Goal: Transaction & Acquisition: Purchase product/service

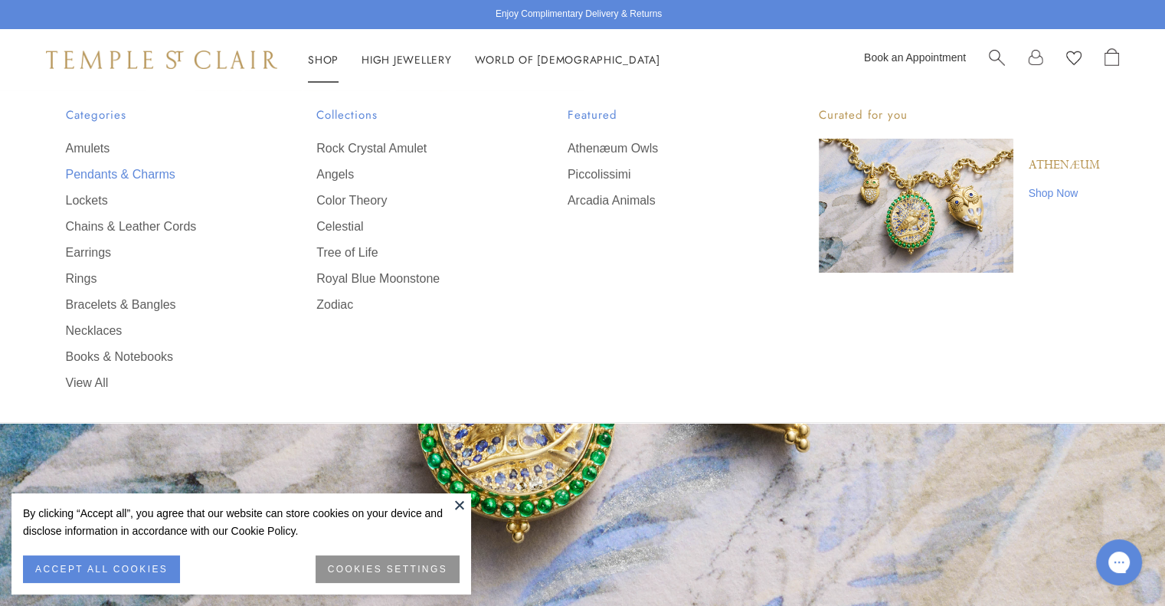
click at [133, 172] on link "Pendants & Charms" at bounding box center [161, 174] width 190 height 17
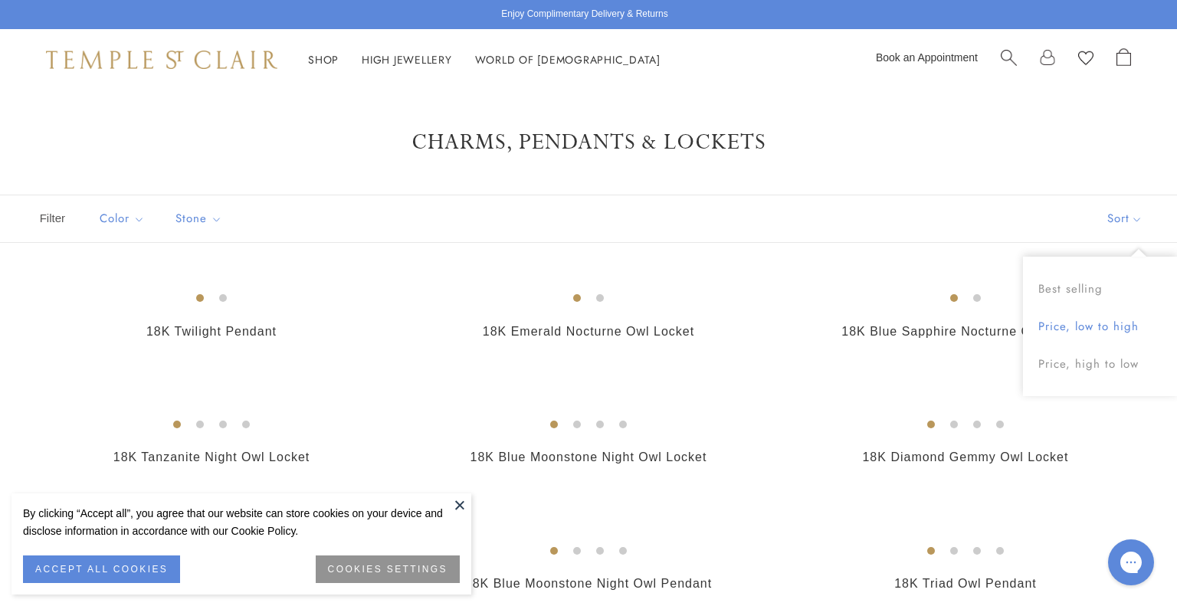
click at [1090, 326] on button "Price, low to high" at bounding box center [1100, 327] width 154 height 38
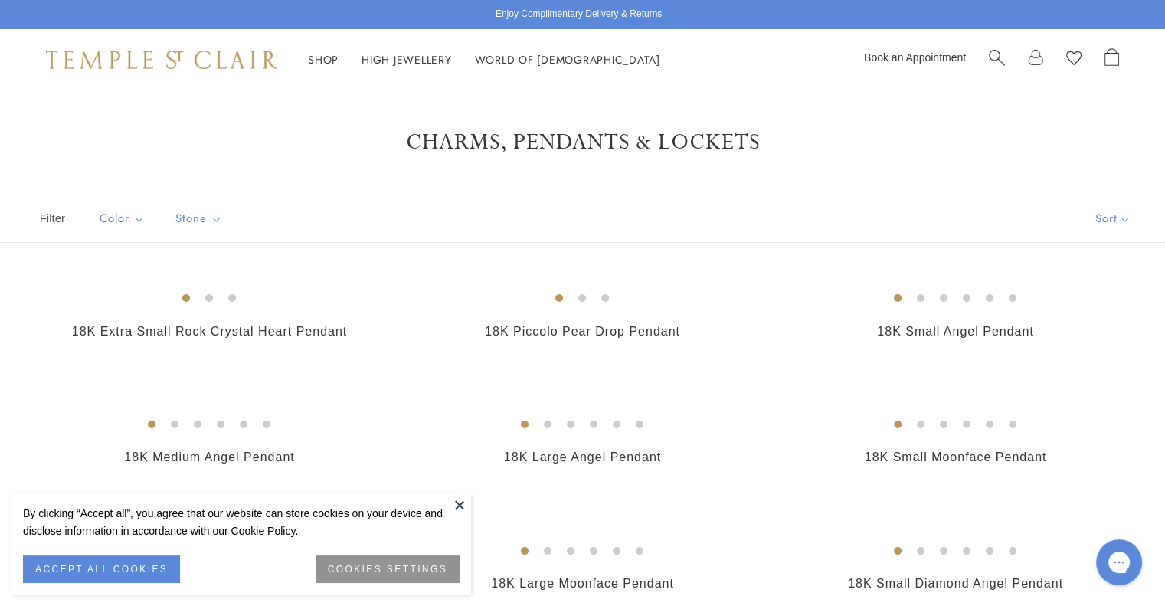
click at [463, 503] on button at bounding box center [459, 504] width 23 height 23
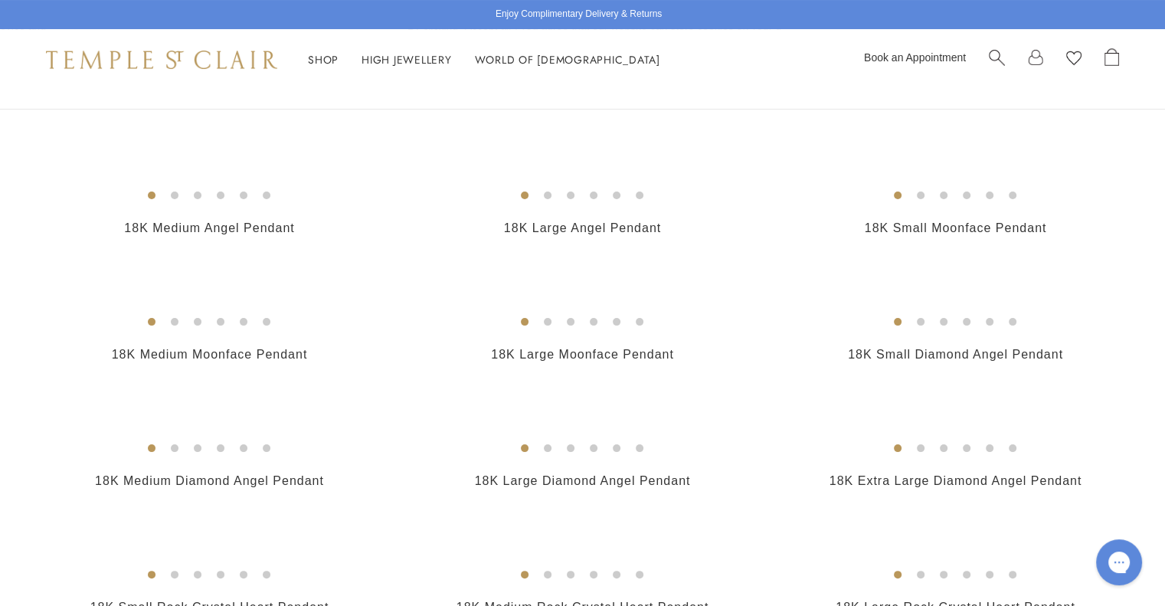
scroll to position [230, 0]
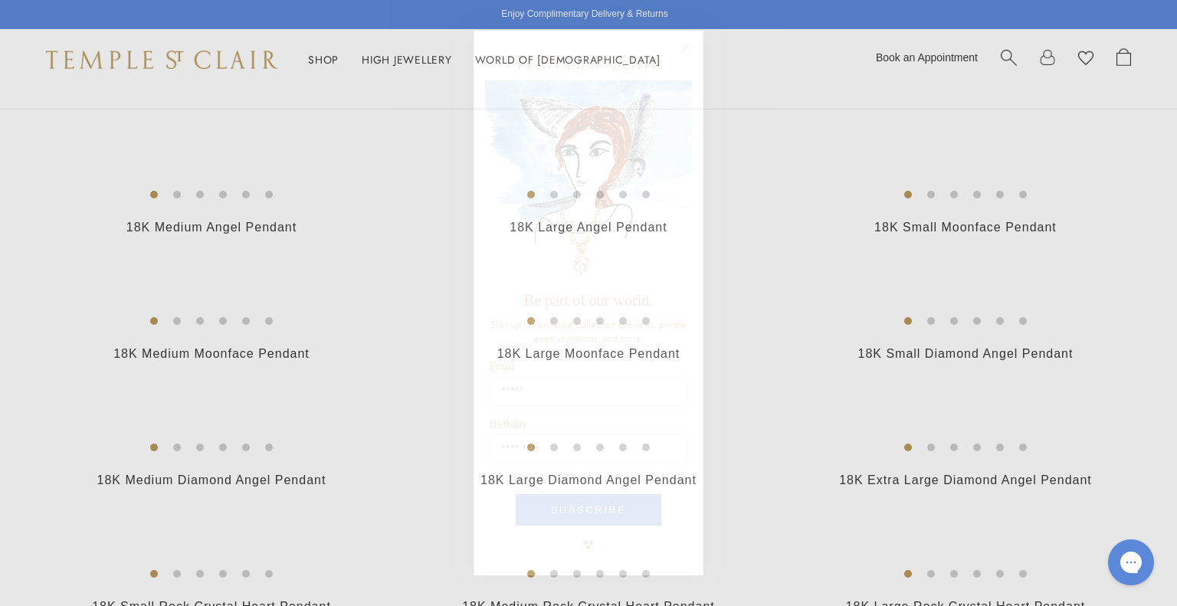
click at [683, 44] on circle "Close dialog" at bounding box center [686, 47] width 18 height 18
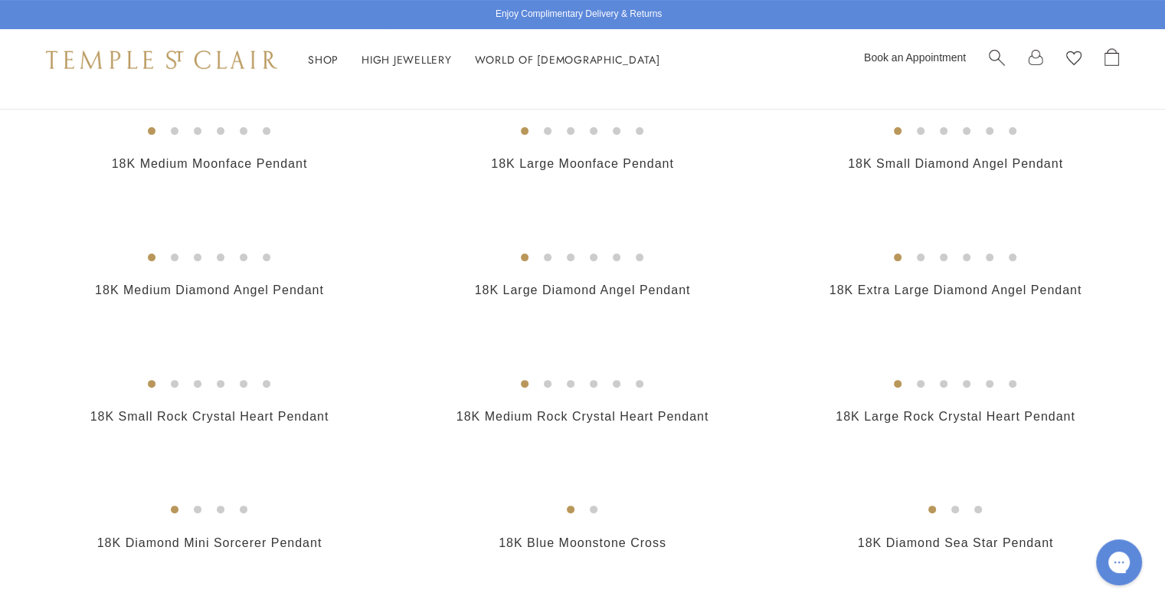
scroll to position [690, 0]
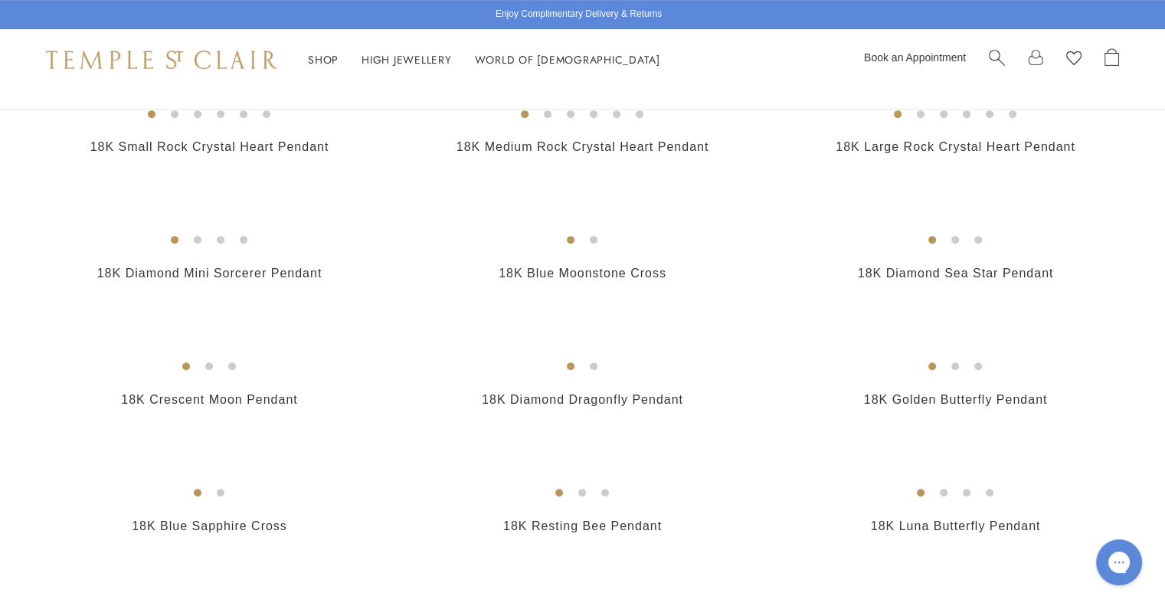
click at [0, 0] on img at bounding box center [0, 0] width 0 height 0
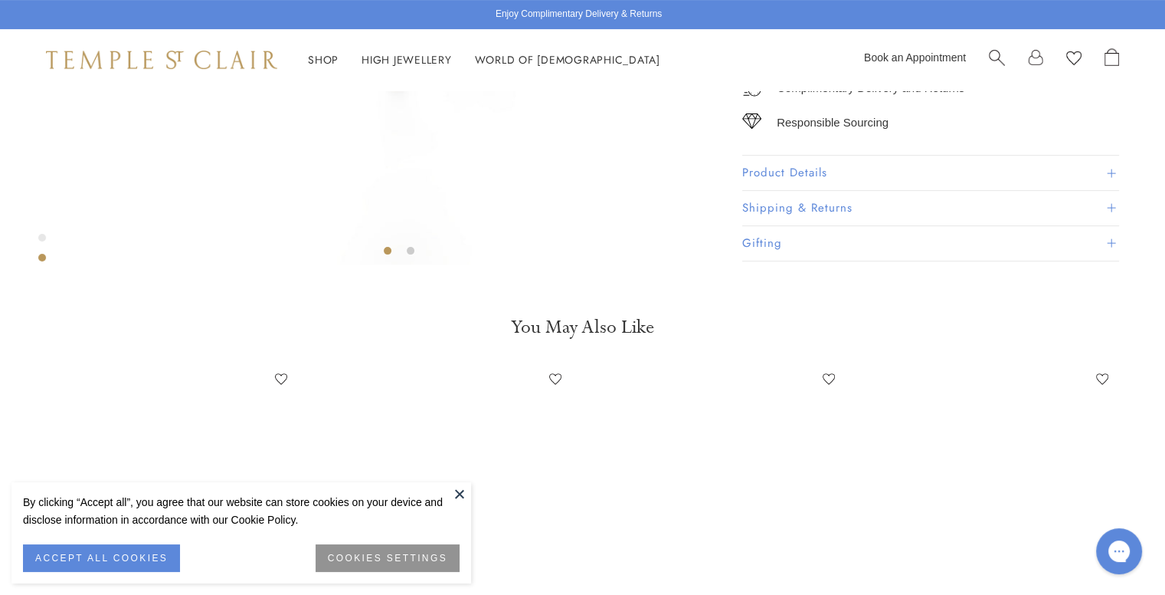
scroll to position [474, 0]
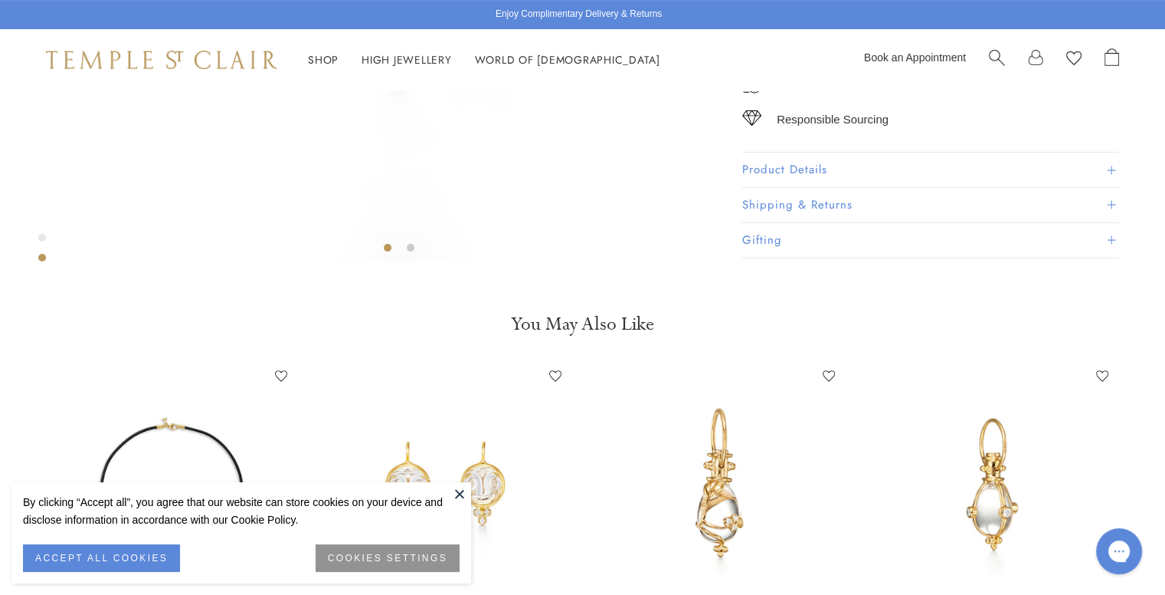
click at [459, 493] on button at bounding box center [459, 493] width 23 height 23
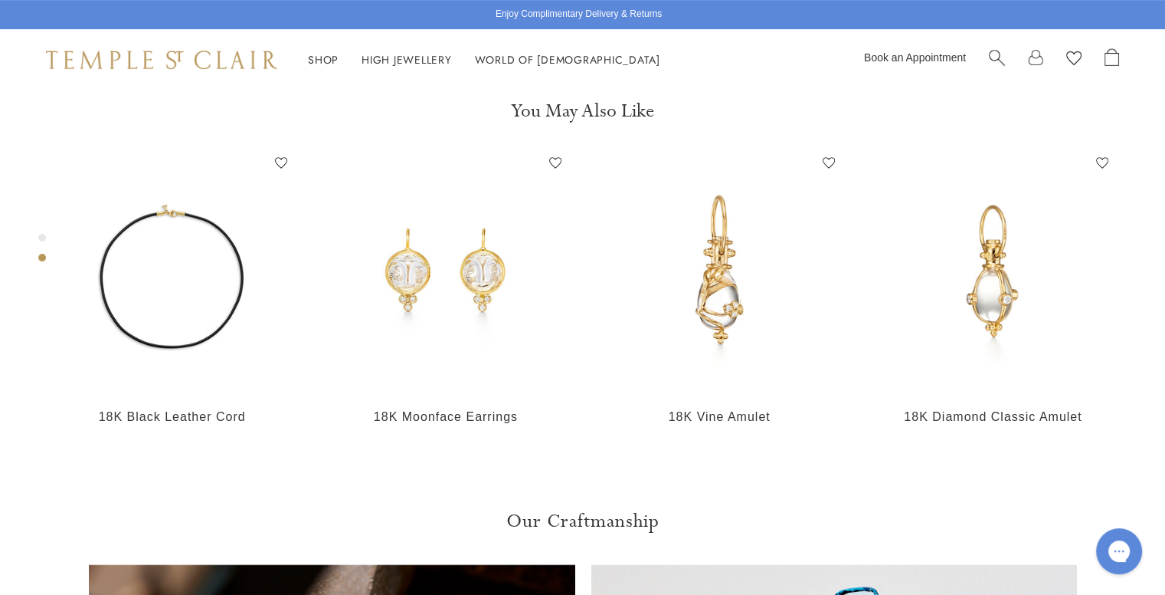
scroll to position [703, 0]
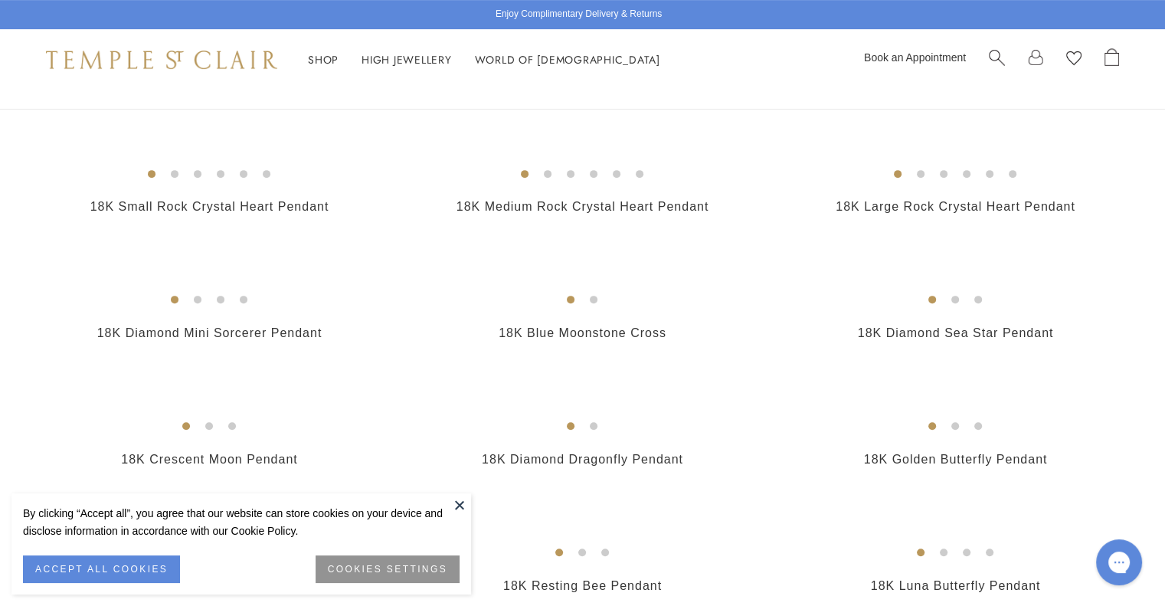
scroll to position [630, 0]
click at [458, 497] on button at bounding box center [459, 504] width 23 height 23
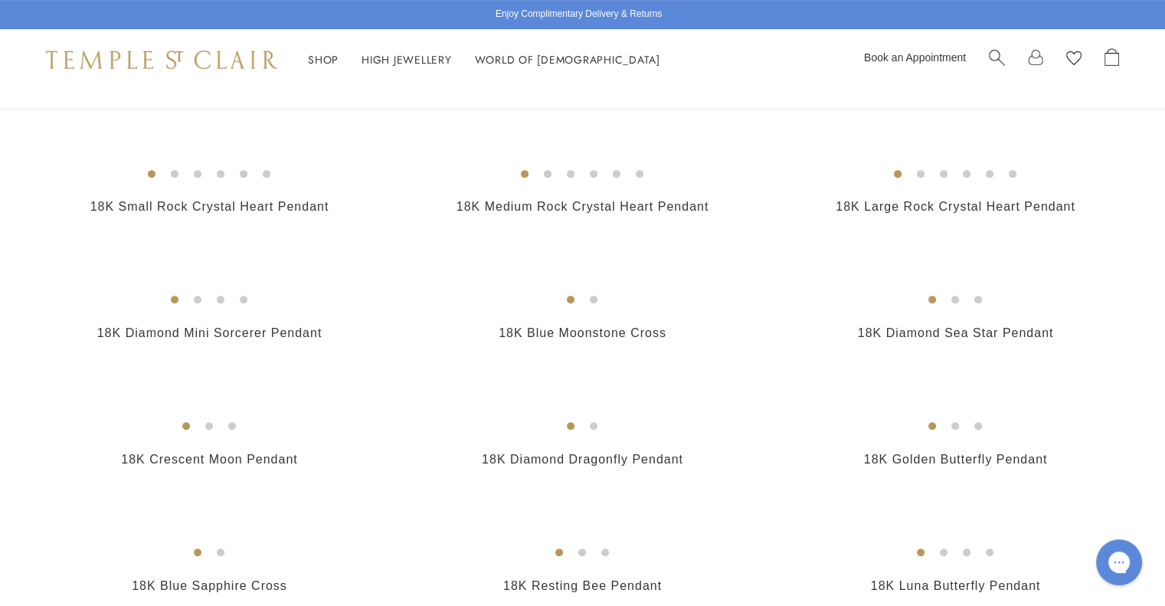
click at [0, 0] on img at bounding box center [0, 0] width 0 height 0
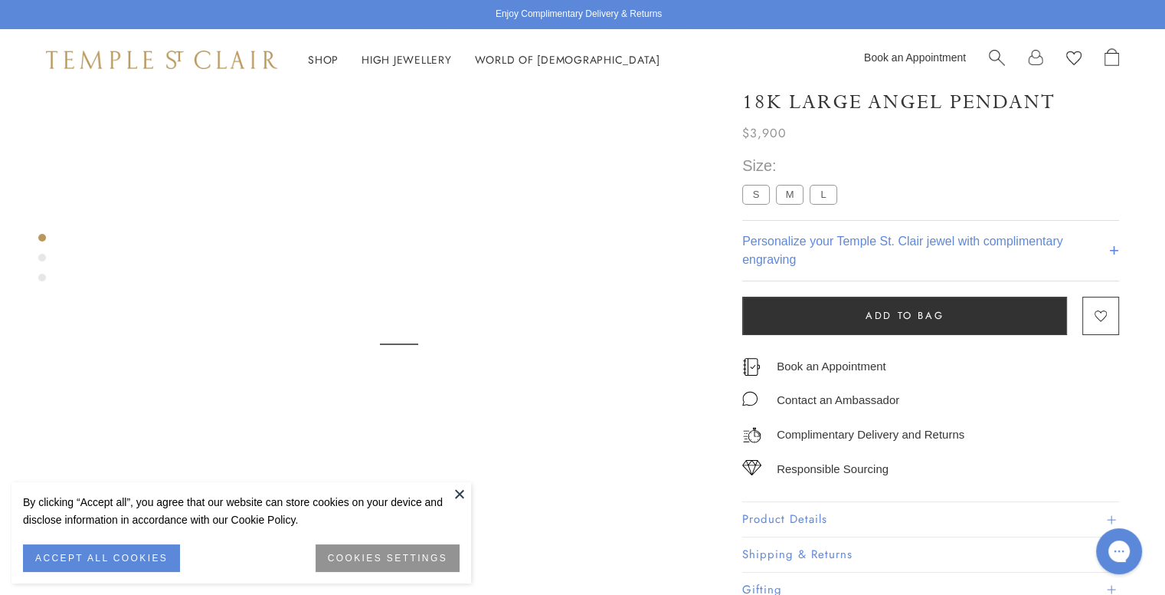
scroll to position [90, 0]
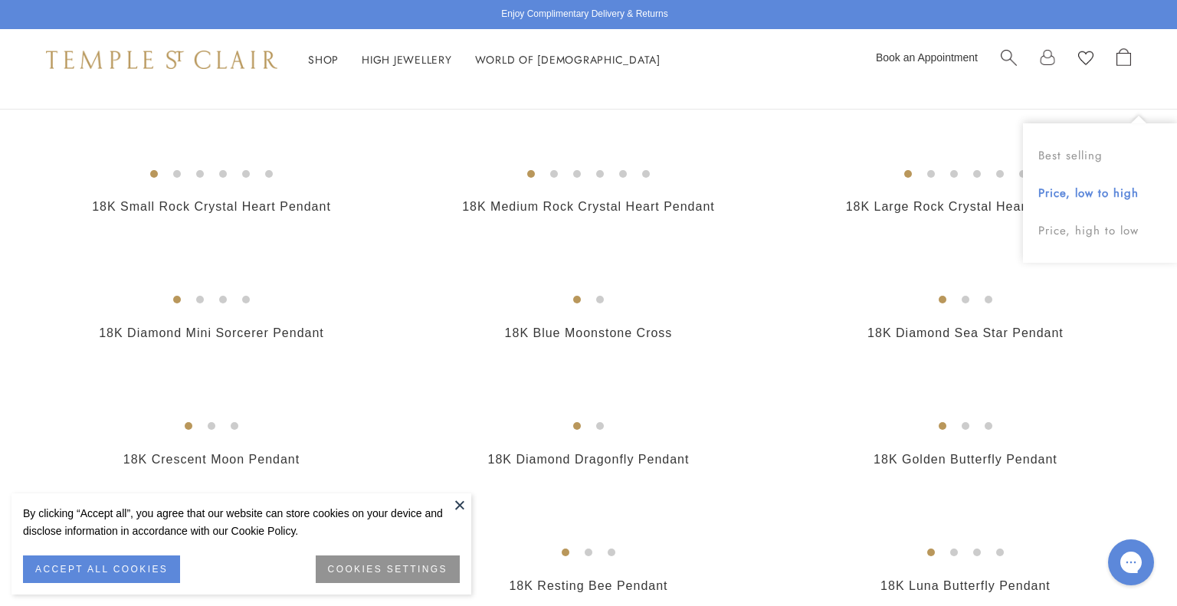
click at [1087, 192] on button "Price, low to high" at bounding box center [1100, 194] width 154 height 38
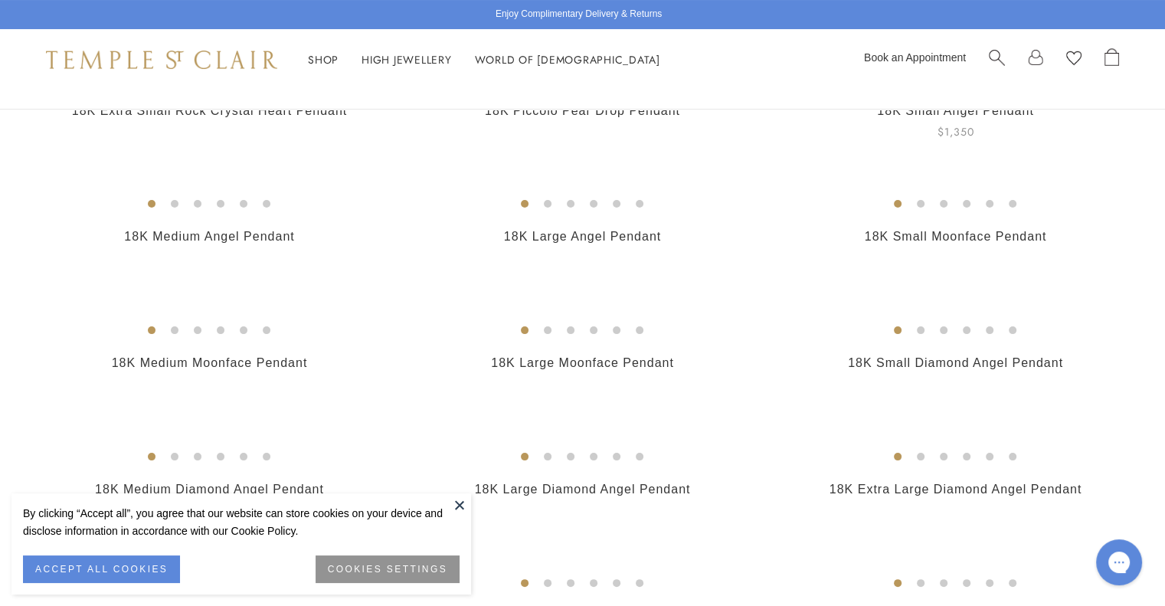
scroll to position [306, 0]
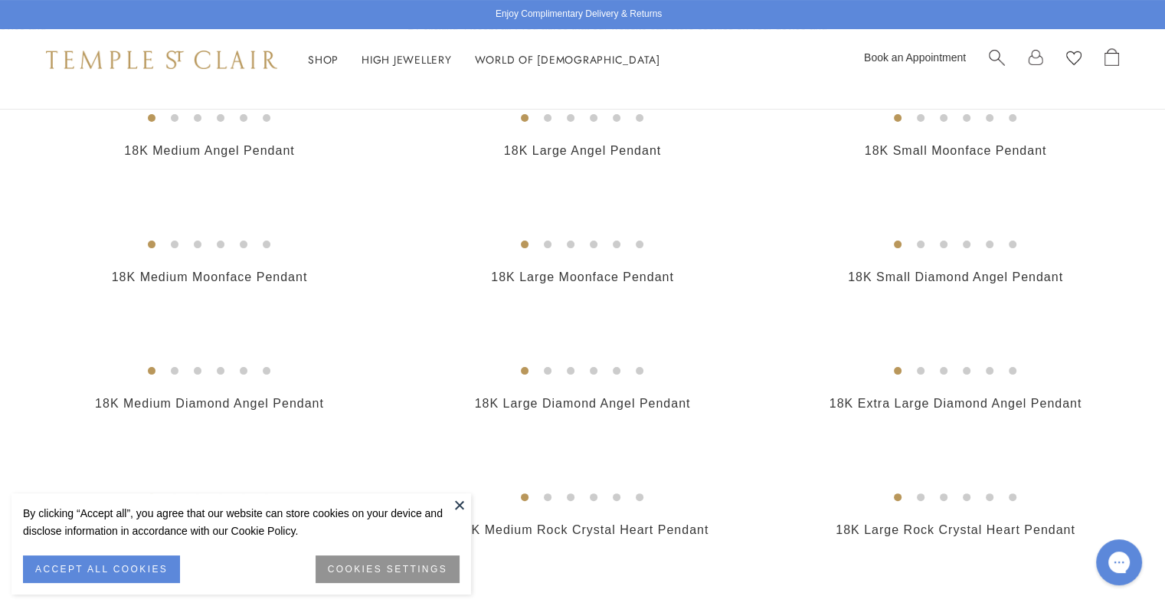
click at [0, 0] on img at bounding box center [0, 0] width 0 height 0
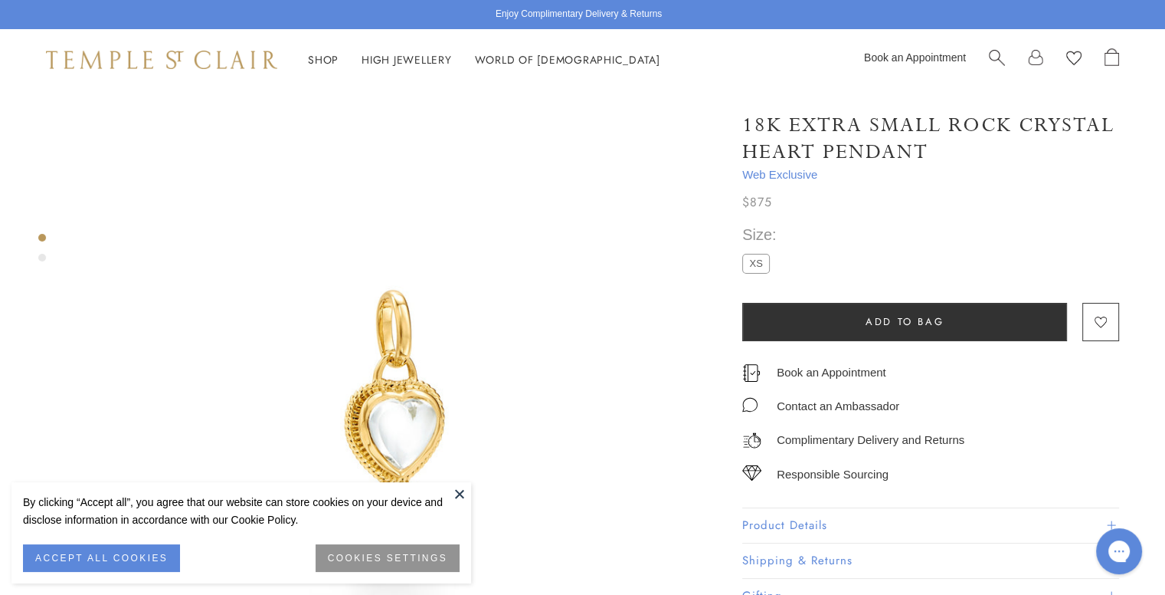
click at [460, 488] on button at bounding box center [459, 493] width 23 height 23
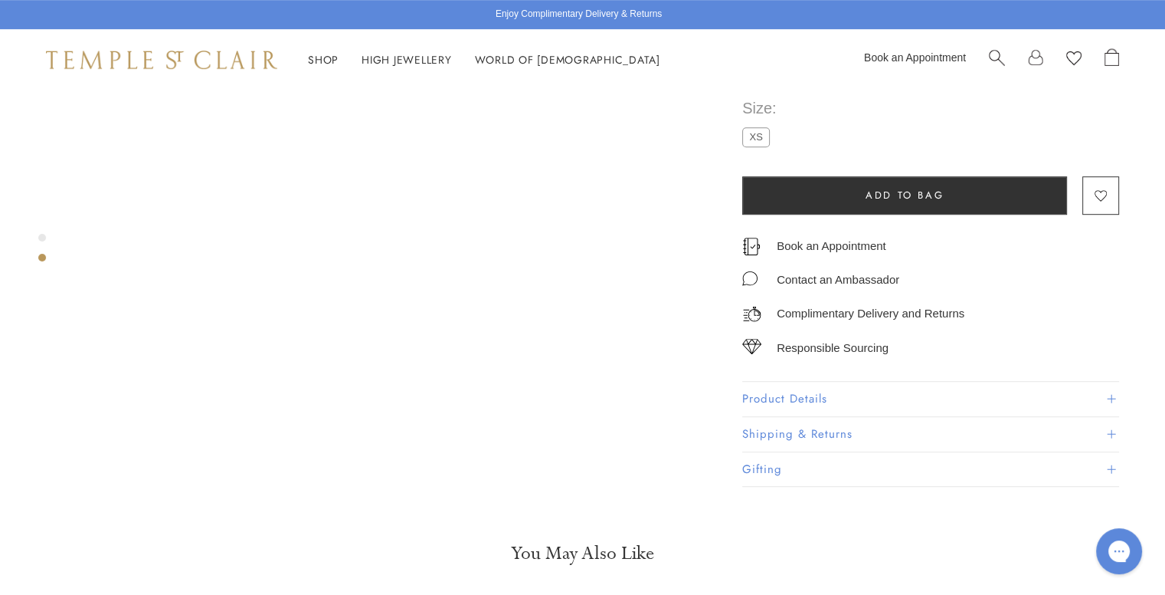
scroll to position [919, 0]
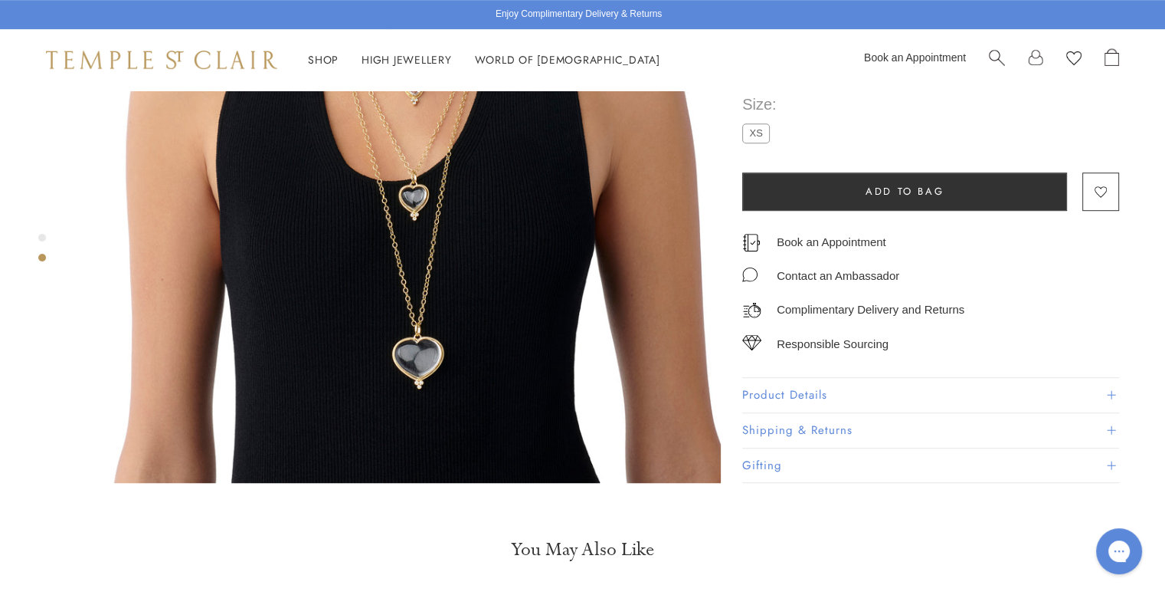
click at [818, 378] on button "Product Details" at bounding box center [930, 395] width 377 height 34
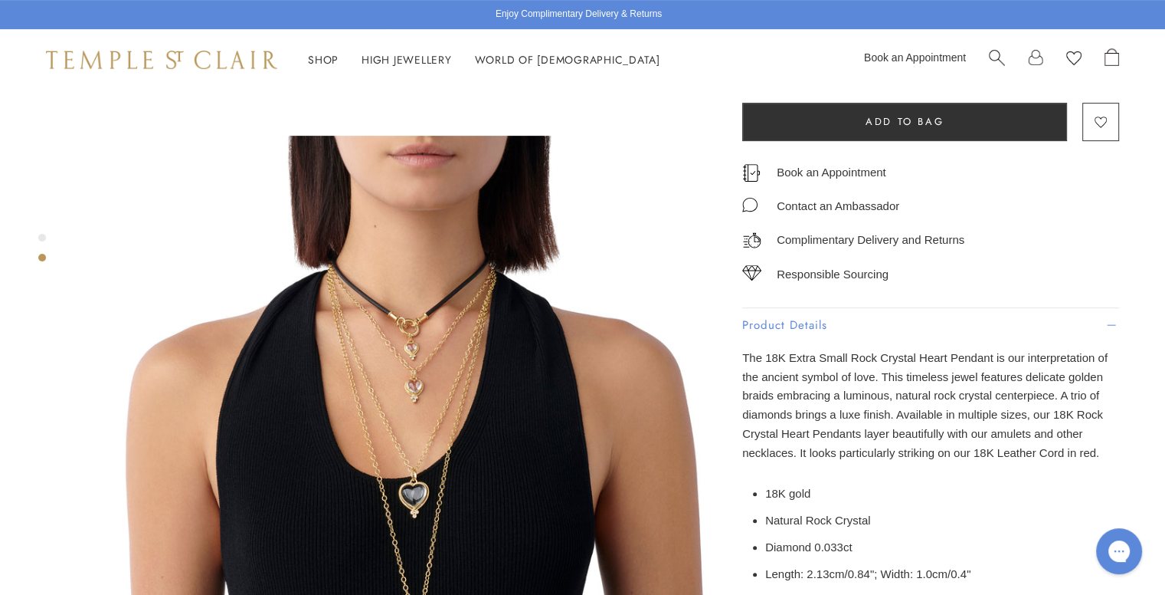
scroll to position [613, 0]
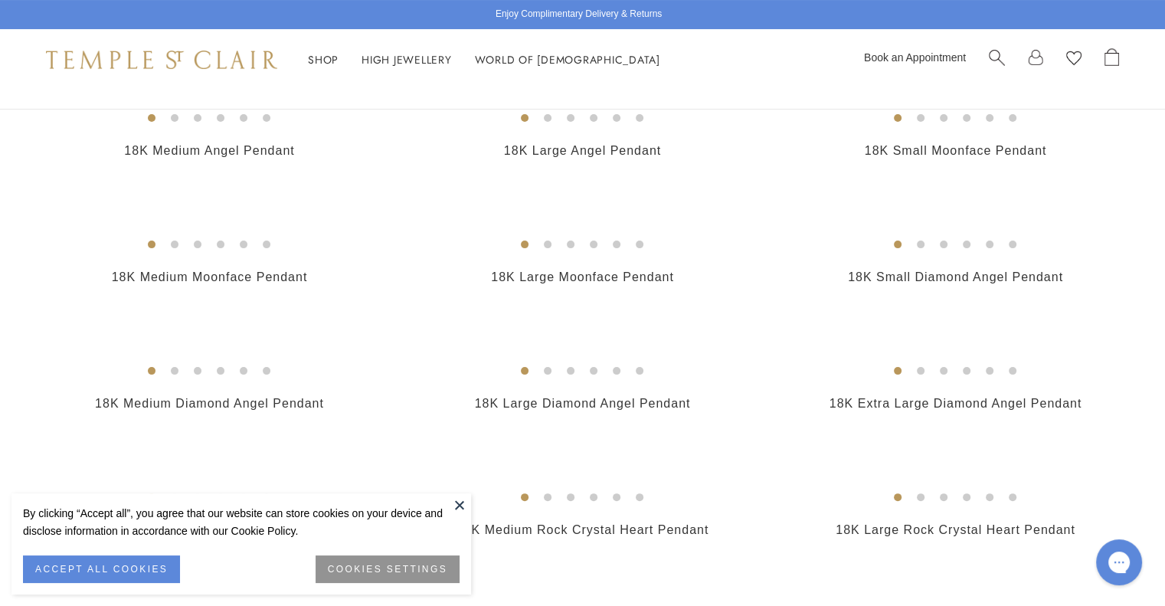
click at [0, 0] on img at bounding box center [0, 0] width 0 height 0
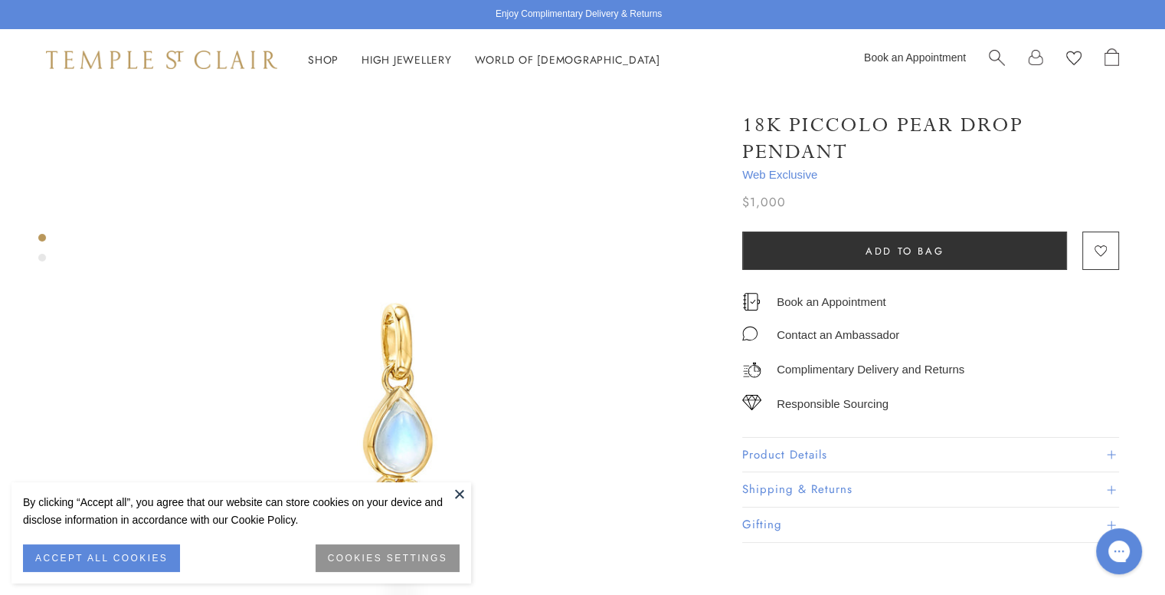
click at [757, 445] on button "Product Details" at bounding box center [930, 454] width 377 height 34
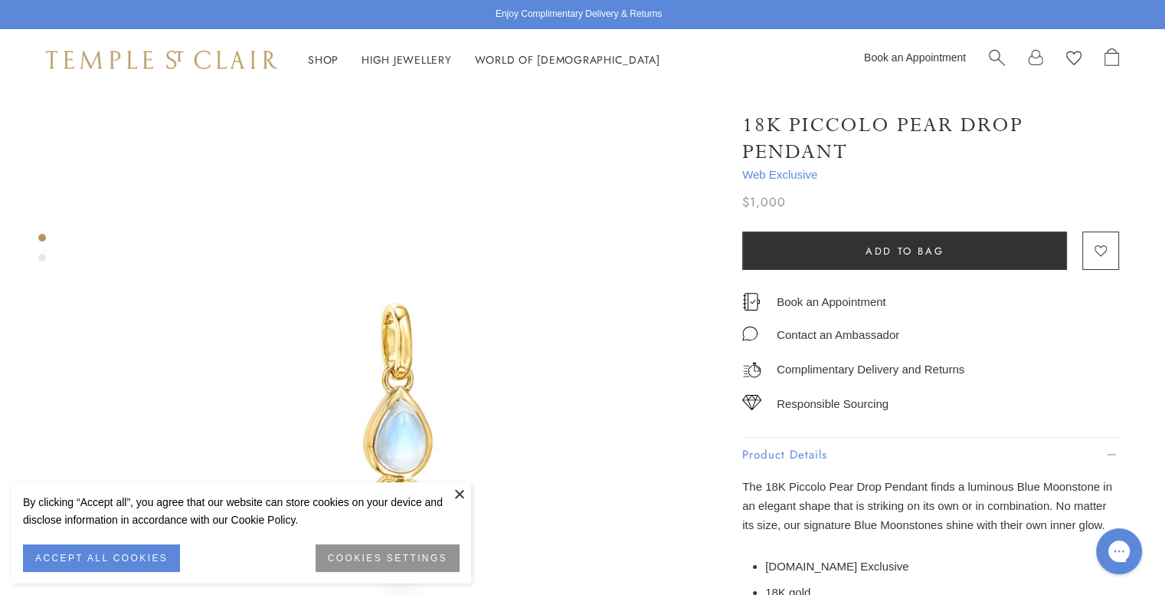
click at [460, 488] on button at bounding box center [459, 493] width 23 height 23
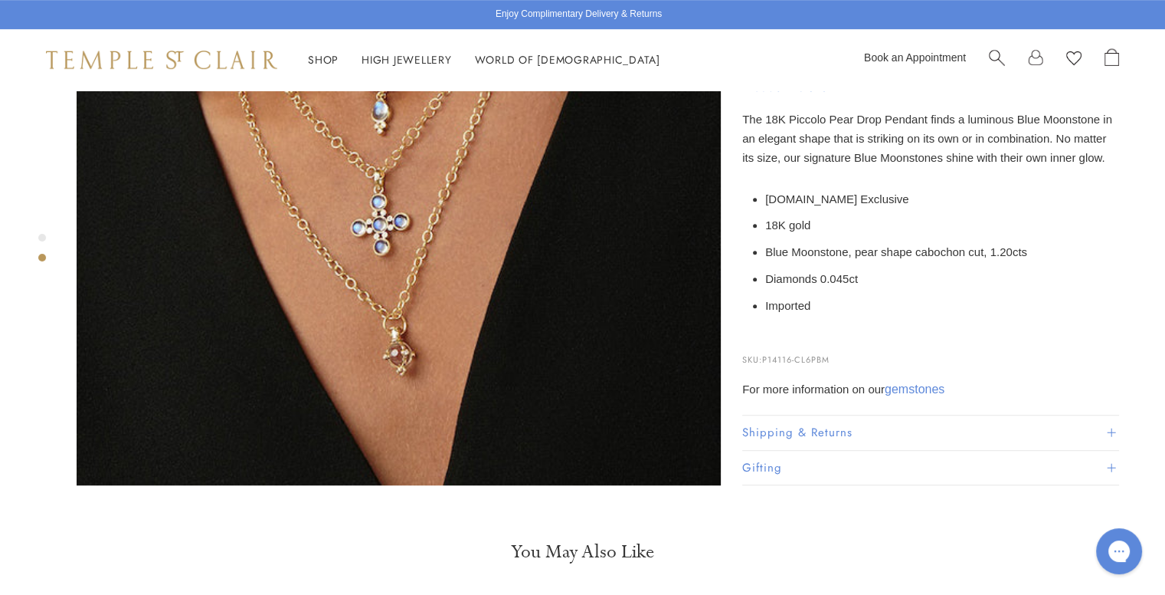
scroll to position [843, 0]
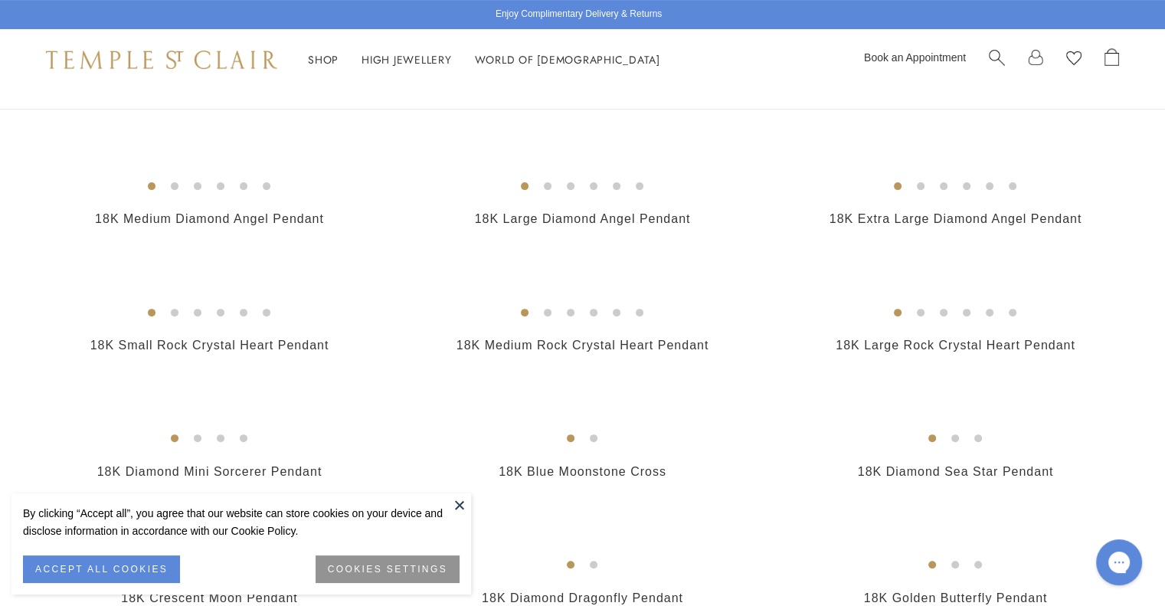
scroll to position [536, 0]
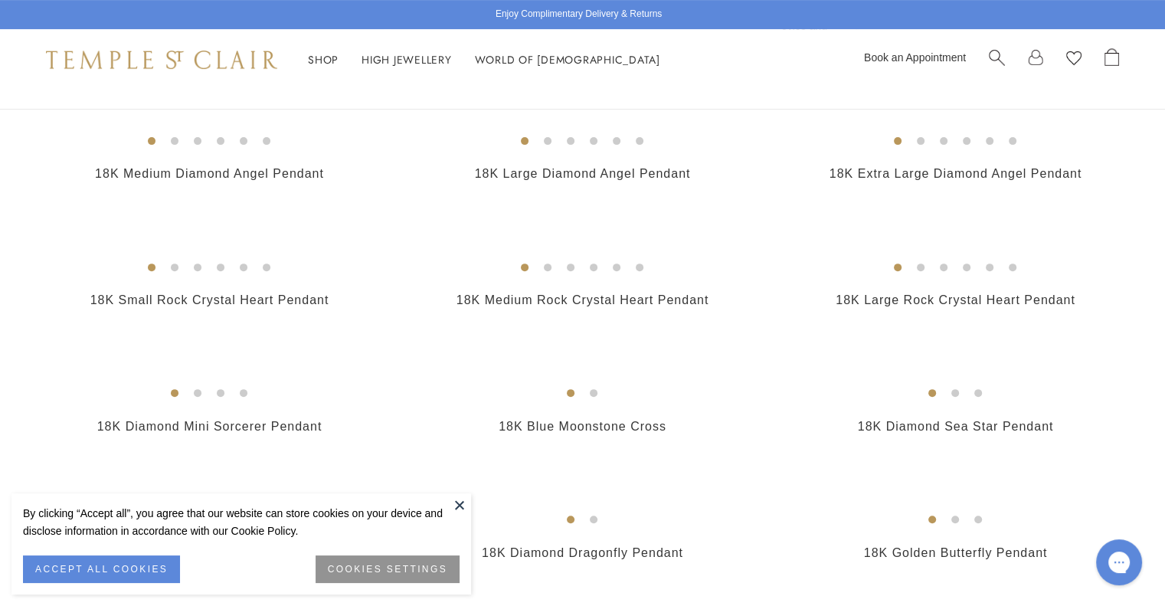
click at [458, 507] on button at bounding box center [459, 504] width 23 height 23
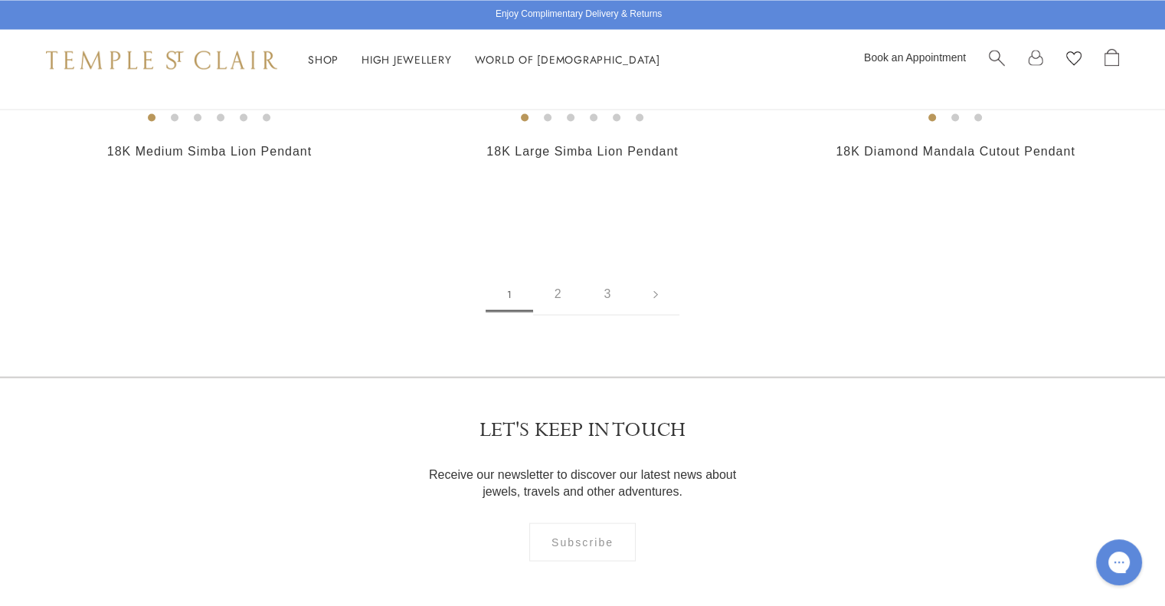
scroll to position [2835, 0]
click at [0, 0] on img at bounding box center [0, 0] width 0 height 0
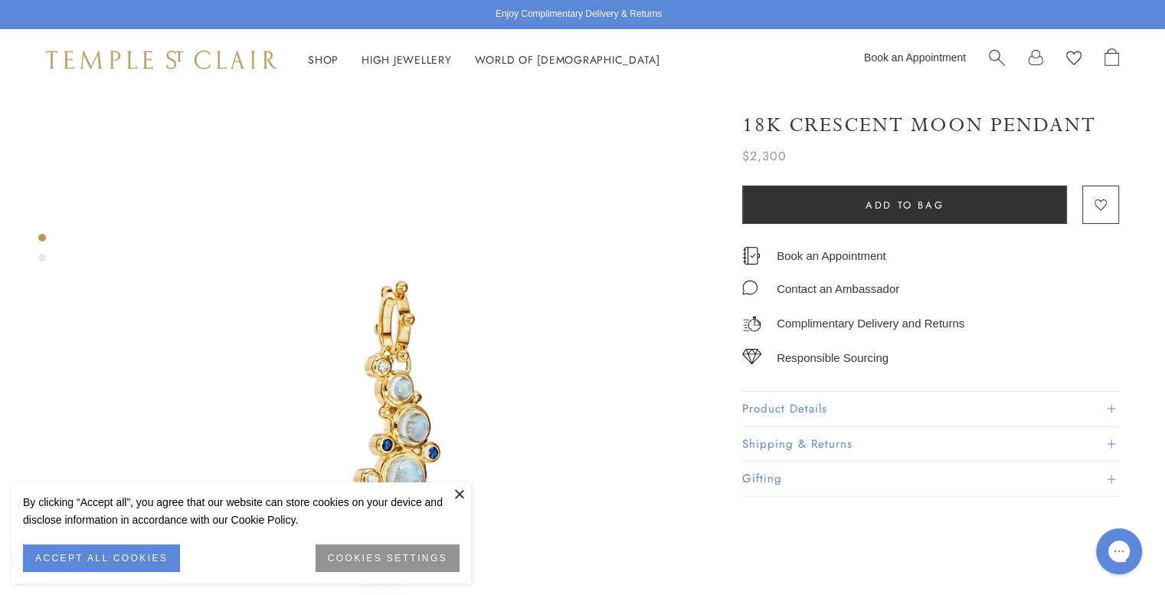
click at [459, 494] on button at bounding box center [459, 493] width 23 height 23
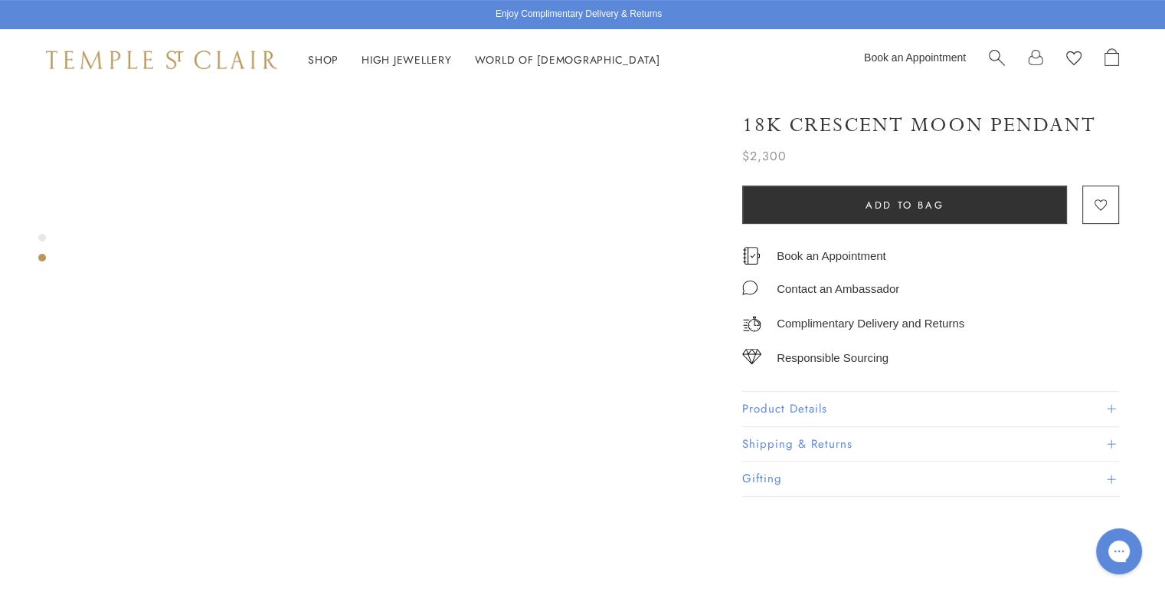
scroll to position [613, 0]
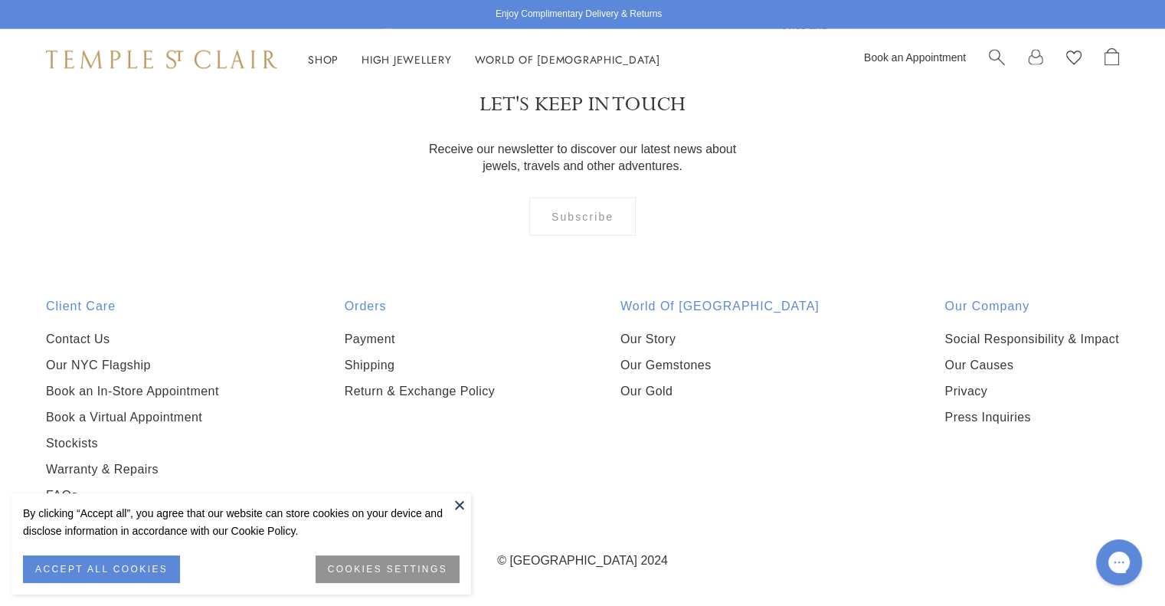
click at [462, 500] on button at bounding box center [459, 504] width 23 height 23
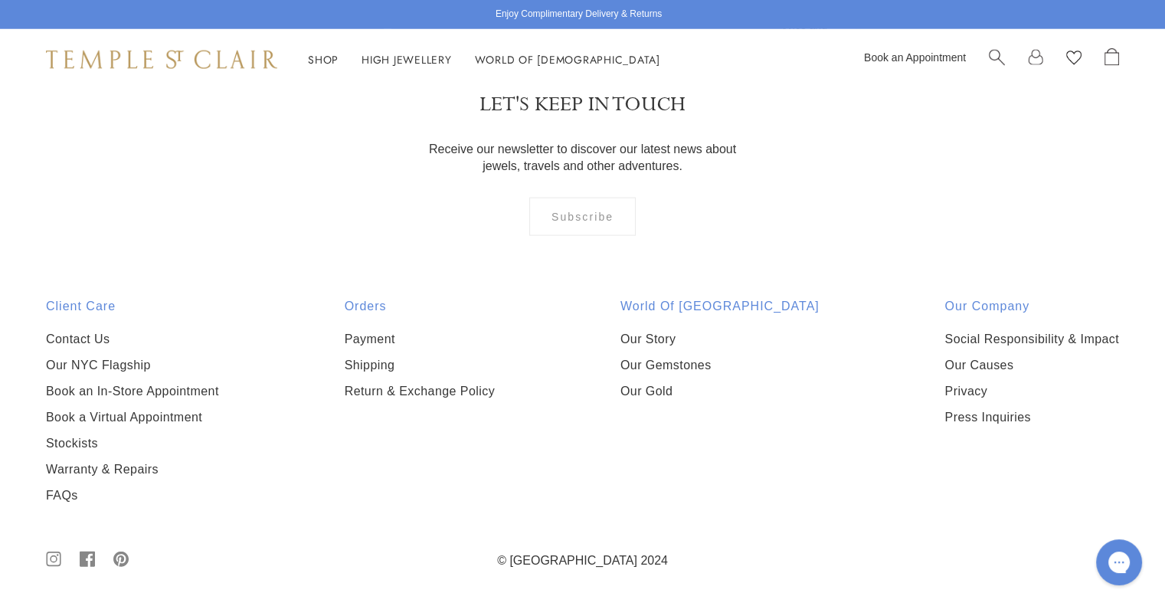
drag, startPoint x: 555, startPoint y: 433, endPoint x: 1164, endPoint y: 349, distance: 614.9
drag, startPoint x: 1164, startPoint y: 349, endPoint x: 1140, endPoint y: 372, distance: 33.1
click at [0, 0] on img at bounding box center [0, 0] width 0 height 0
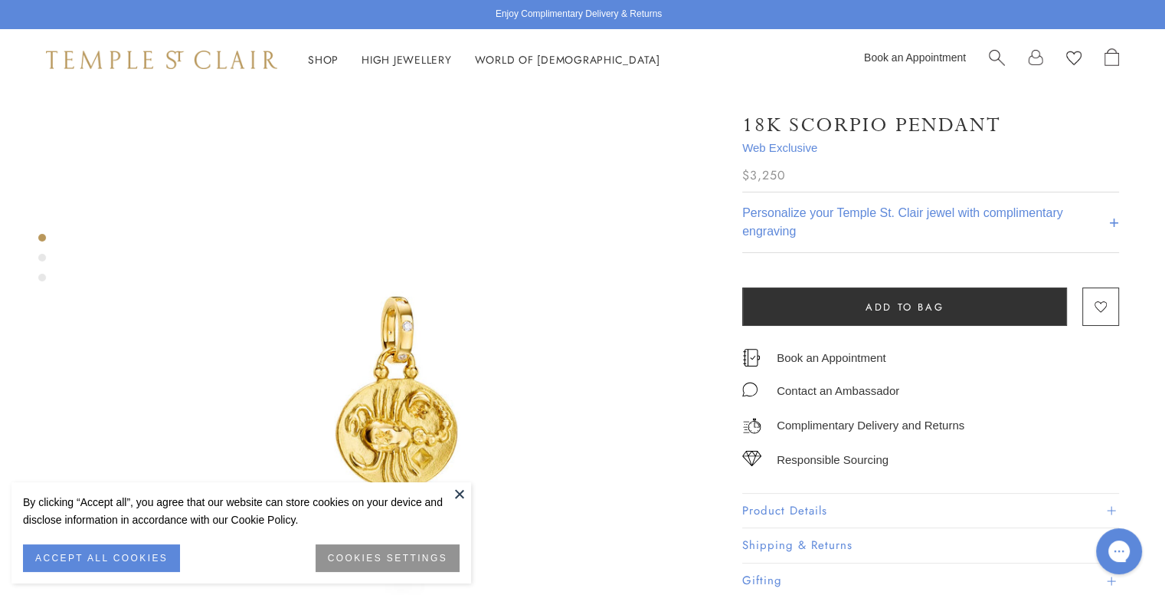
click at [448, 485] on button at bounding box center [459, 493] width 23 height 23
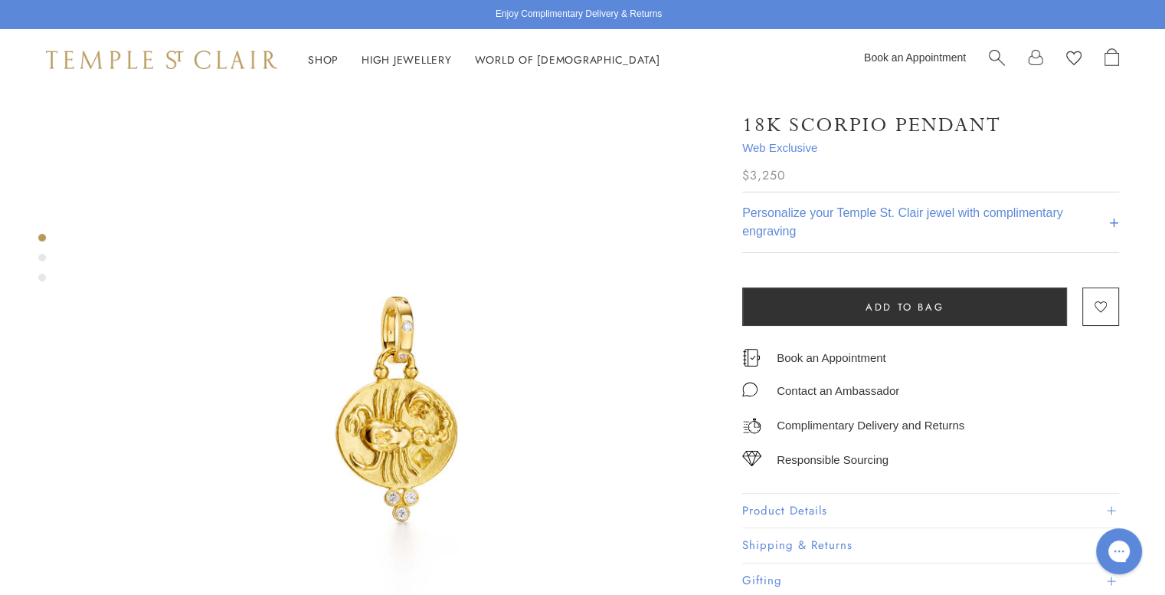
click at [780, 507] on button "Product Details" at bounding box center [930, 510] width 377 height 34
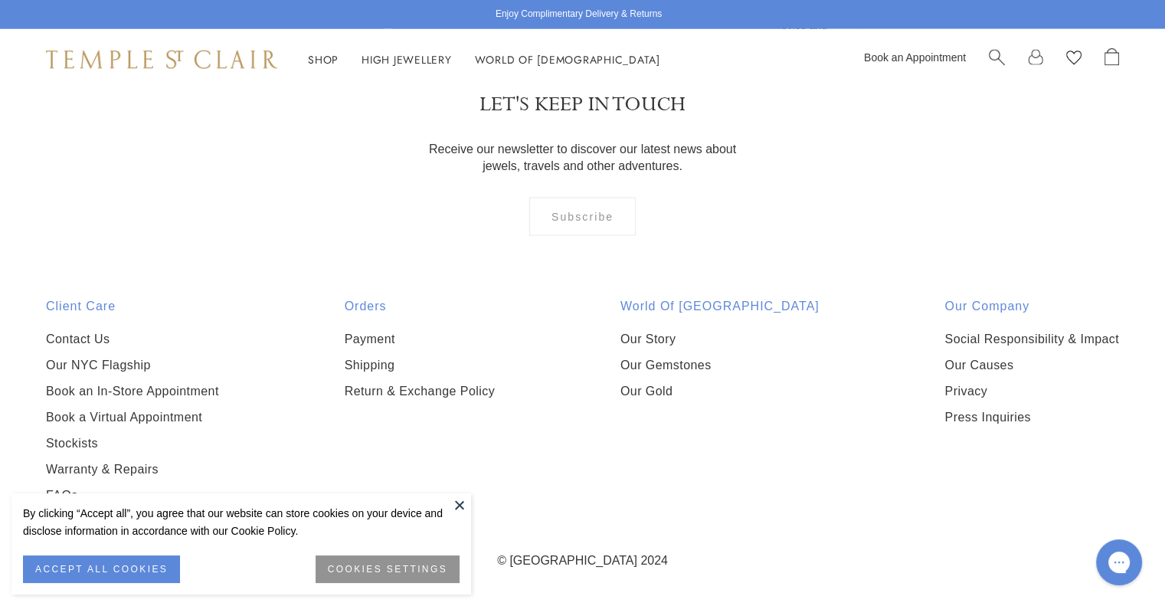
click at [466, 502] on button at bounding box center [459, 504] width 23 height 23
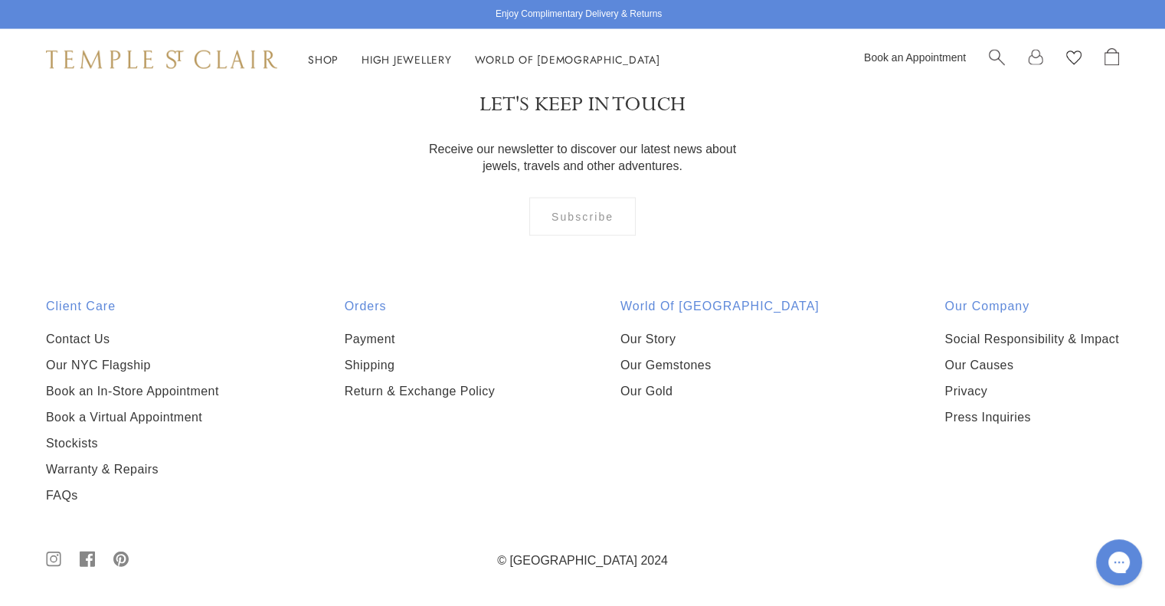
scroll to position [9824, 0]
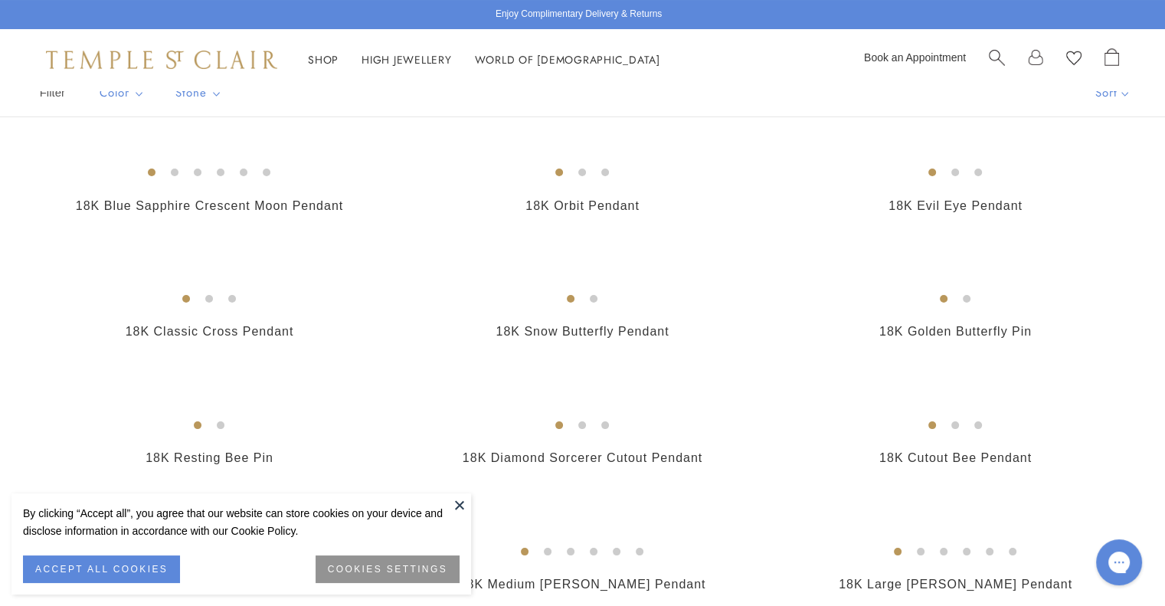
scroll to position [230, 0]
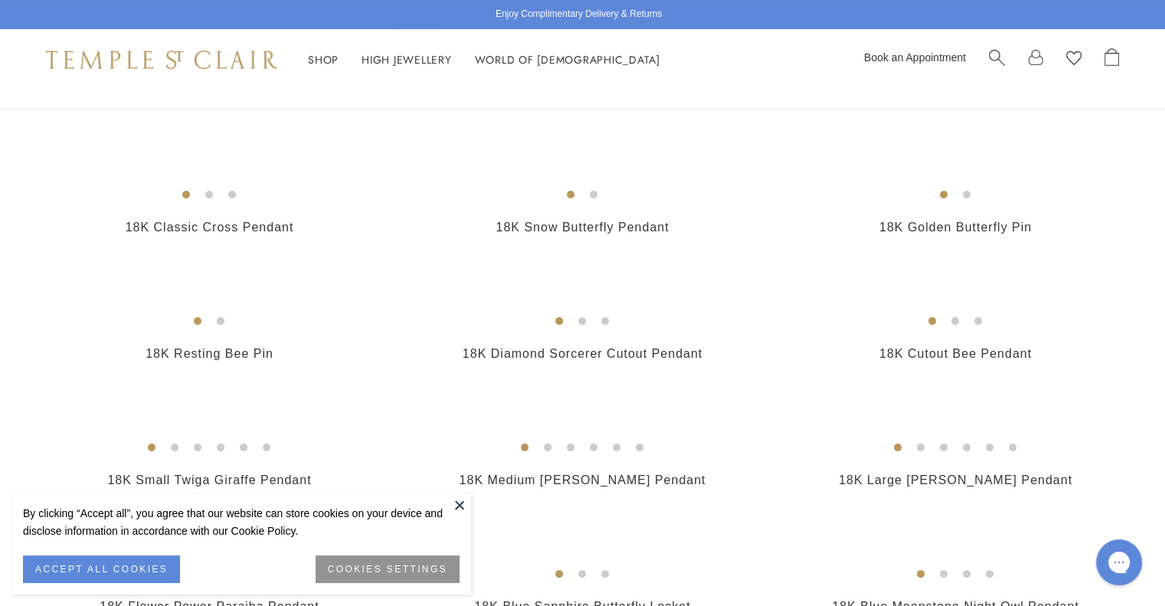
click at [460, 502] on button at bounding box center [459, 504] width 23 height 23
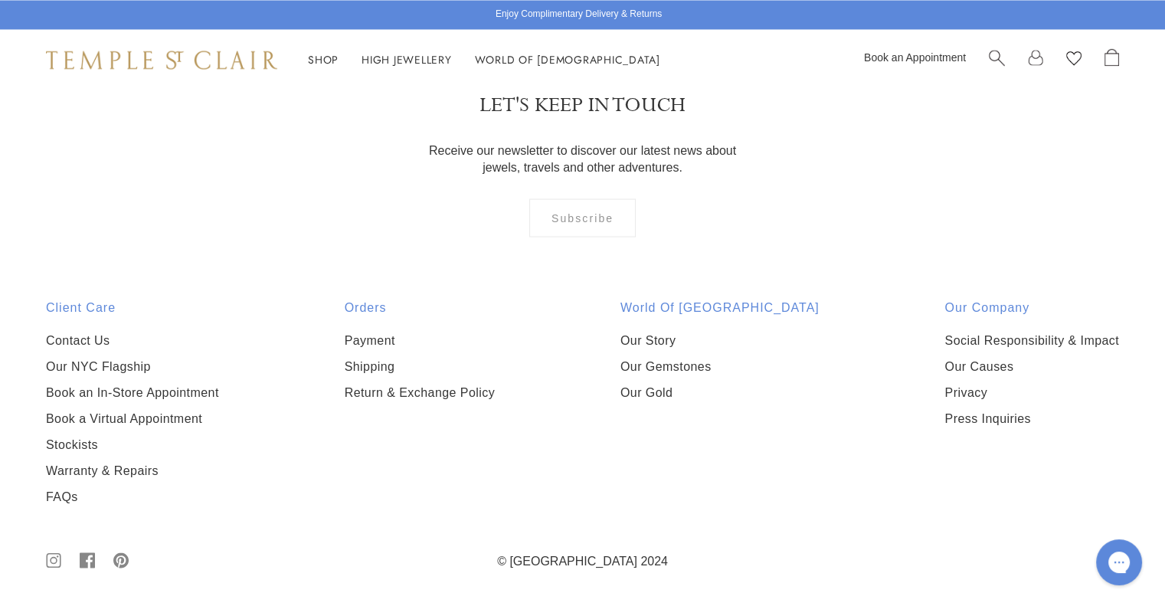
scroll to position [8198, 0]
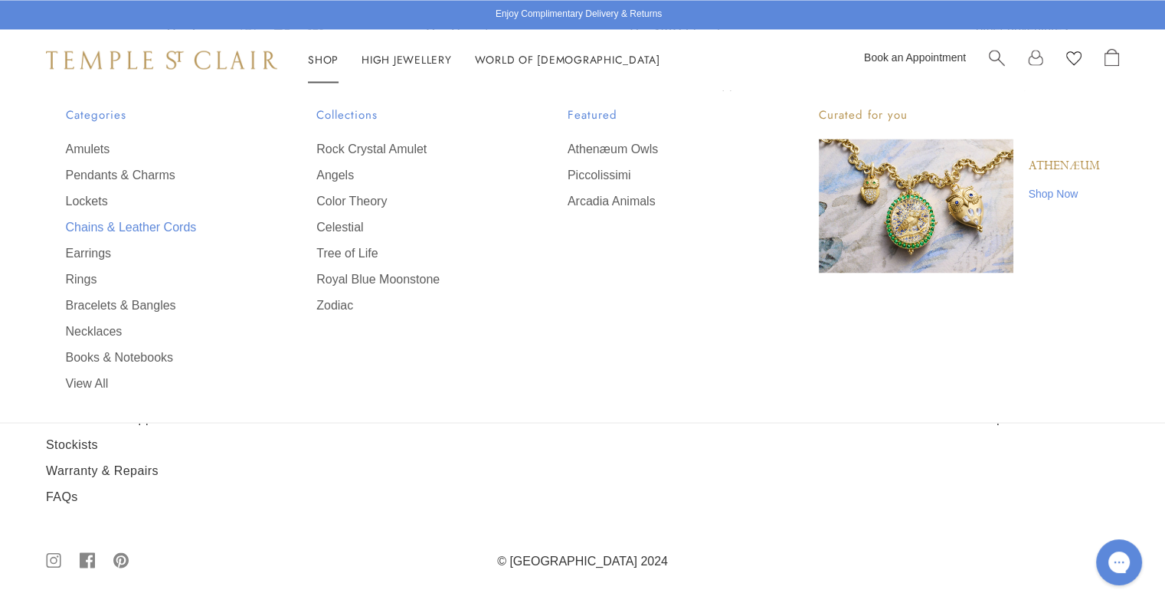
click at [90, 228] on link "Chains & Leather Cords" at bounding box center [161, 226] width 190 height 17
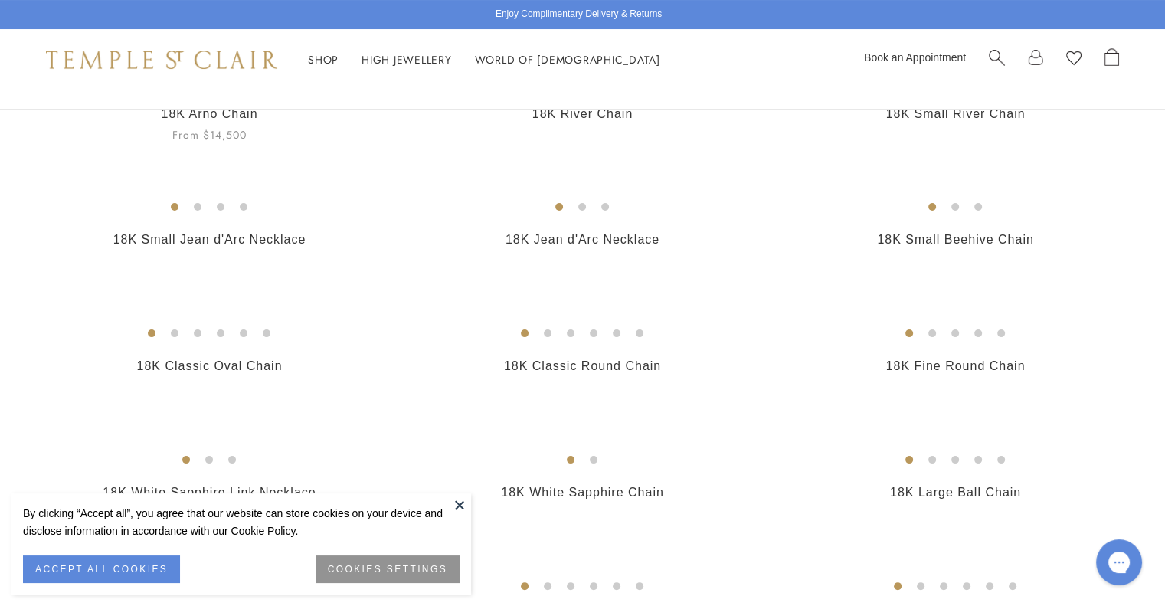
scroll to position [230, 0]
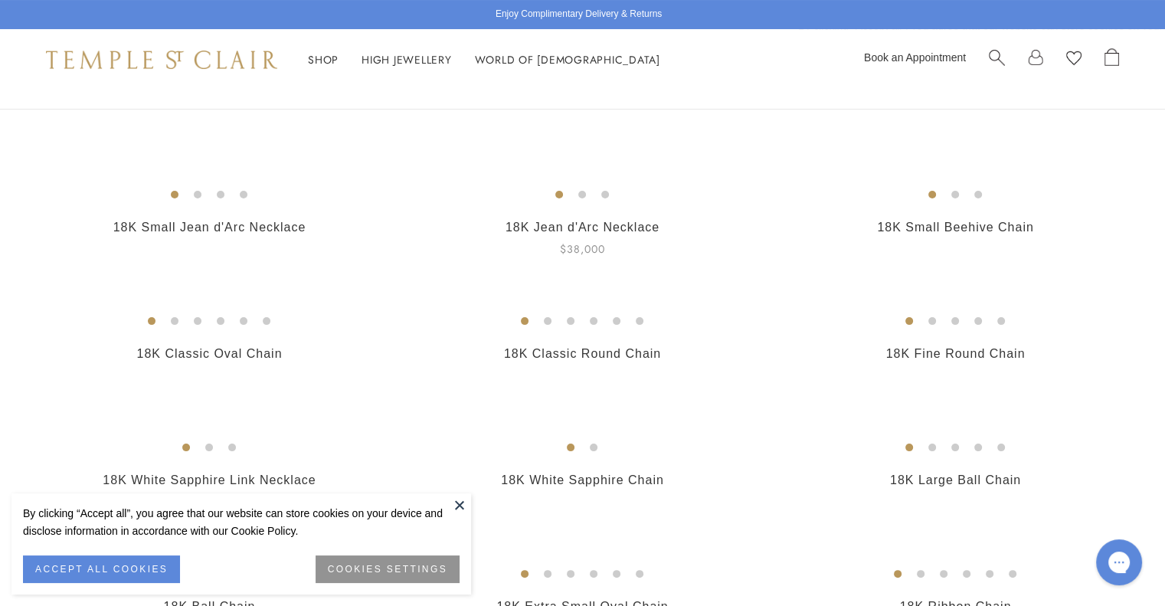
click at [464, 505] on button at bounding box center [459, 504] width 23 height 23
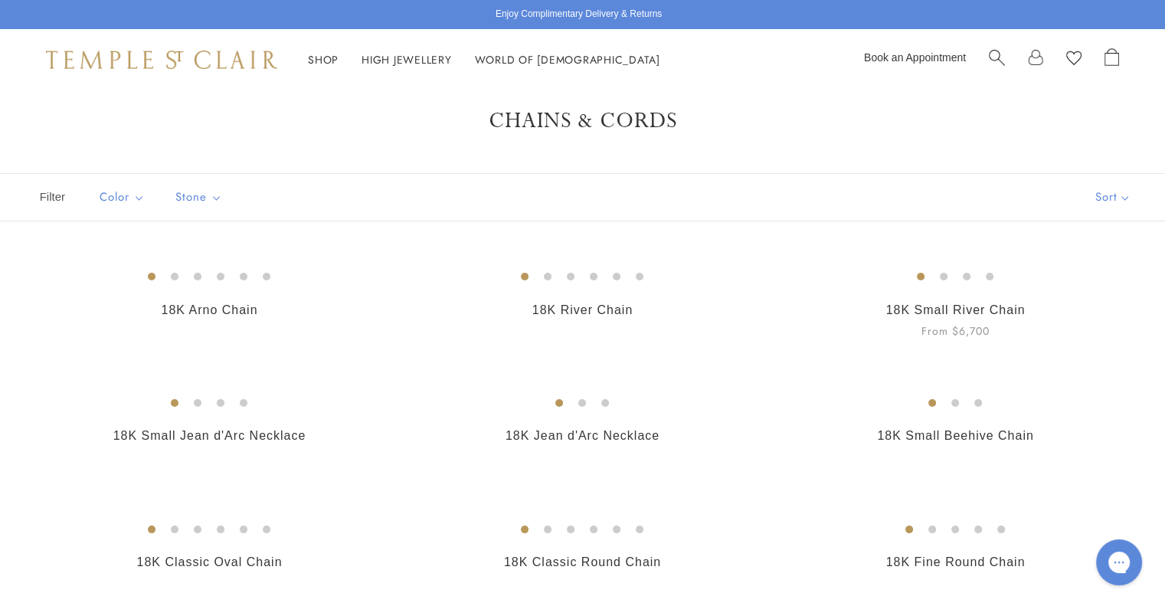
scroll to position [0, 0]
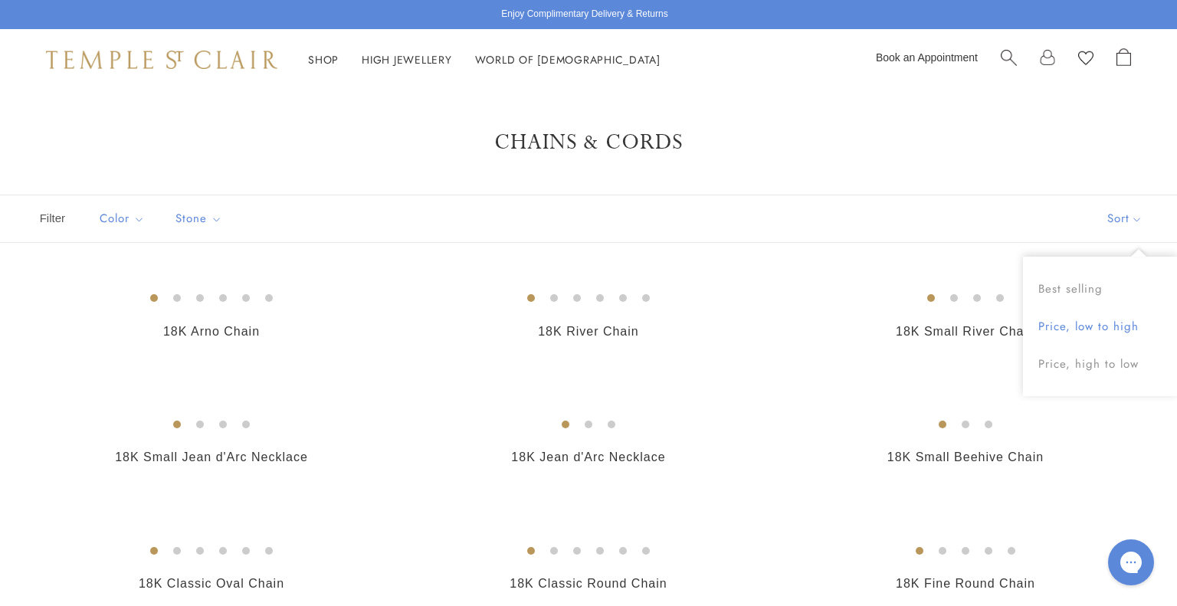
click at [1083, 322] on button "Price, low to high" at bounding box center [1100, 327] width 154 height 38
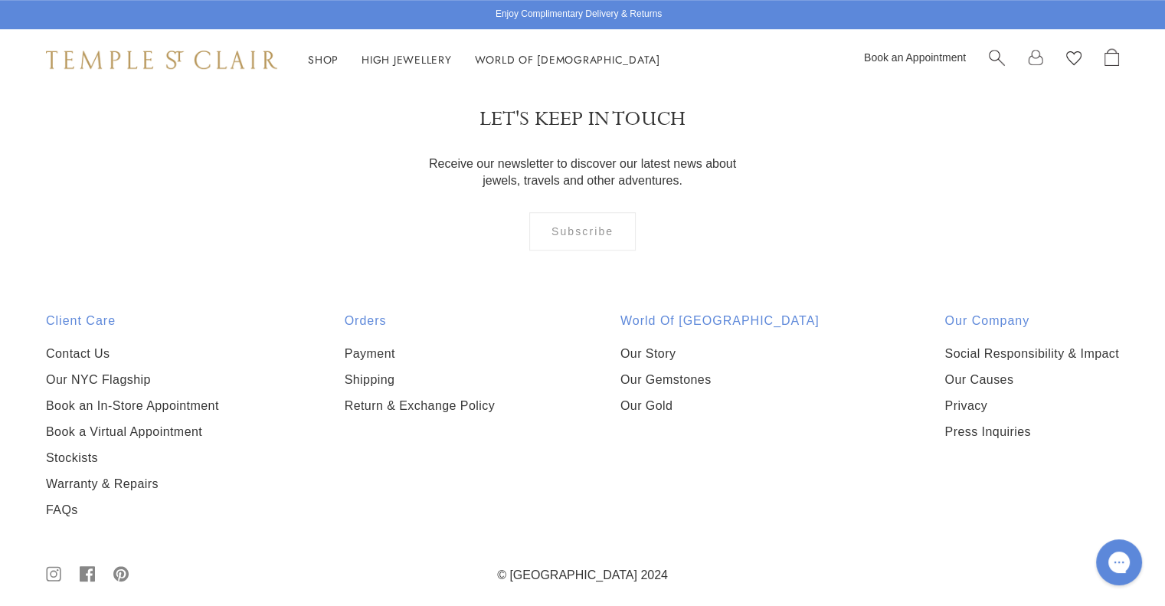
scroll to position [1149, 0]
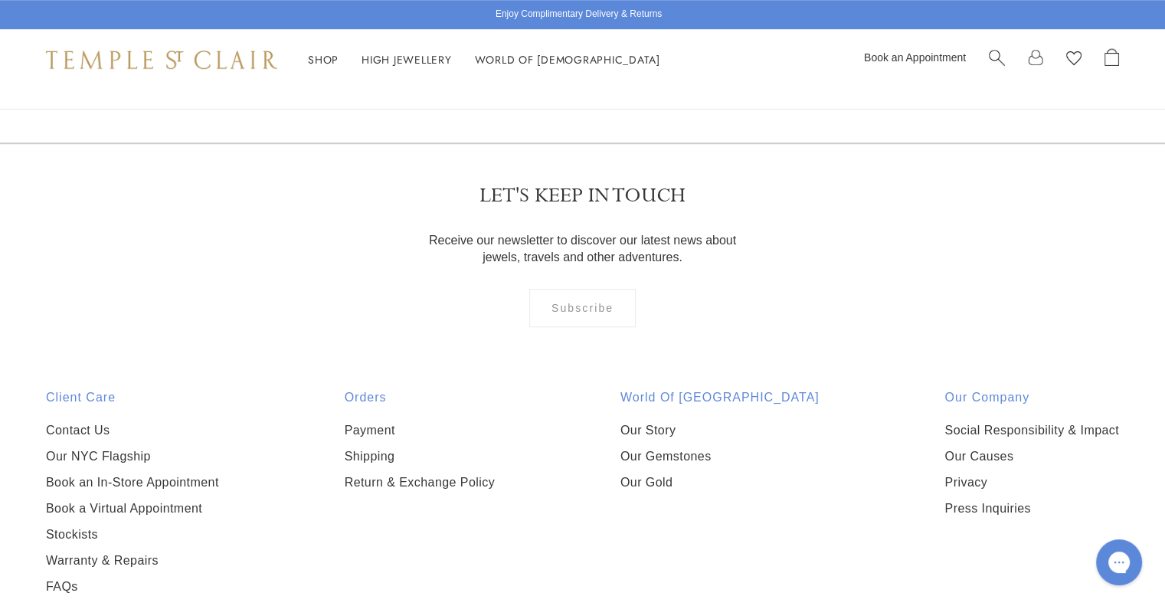
click at [0, 0] on img at bounding box center [0, 0] width 0 height 0
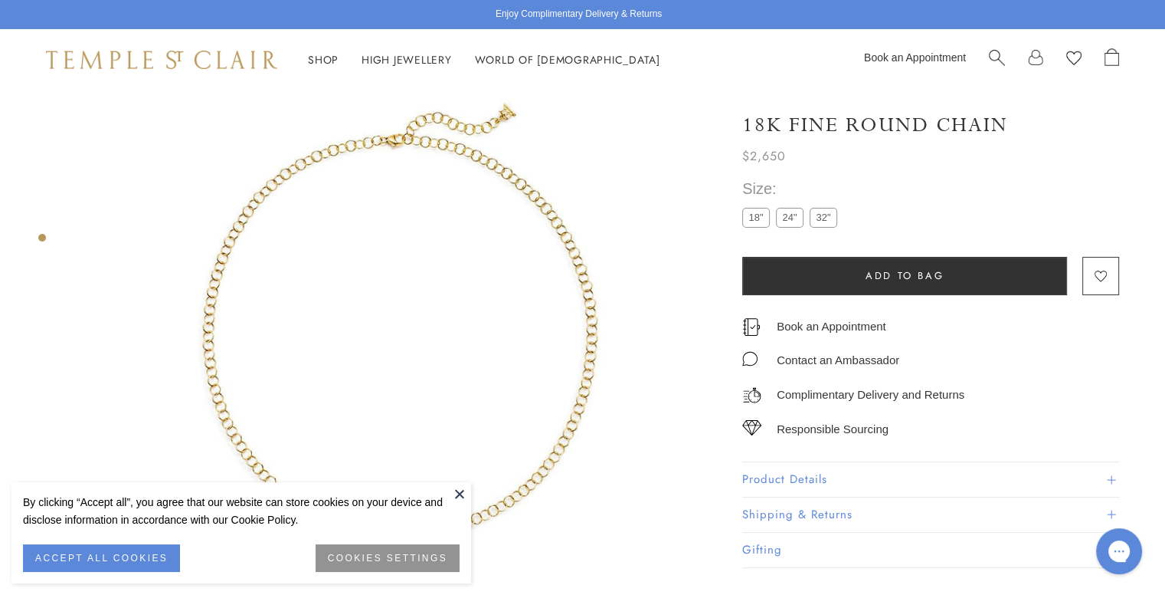
scroll to position [90, 0]
click at [460, 493] on button at bounding box center [459, 493] width 23 height 23
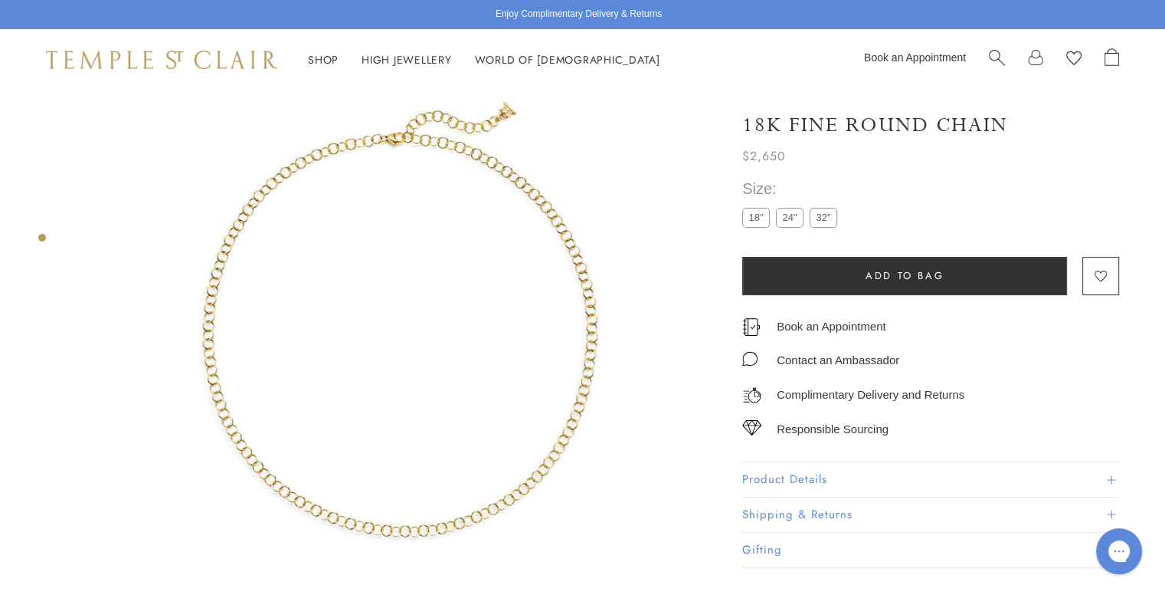
click at [766, 473] on button "Product Details" at bounding box center [930, 479] width 377 height 34
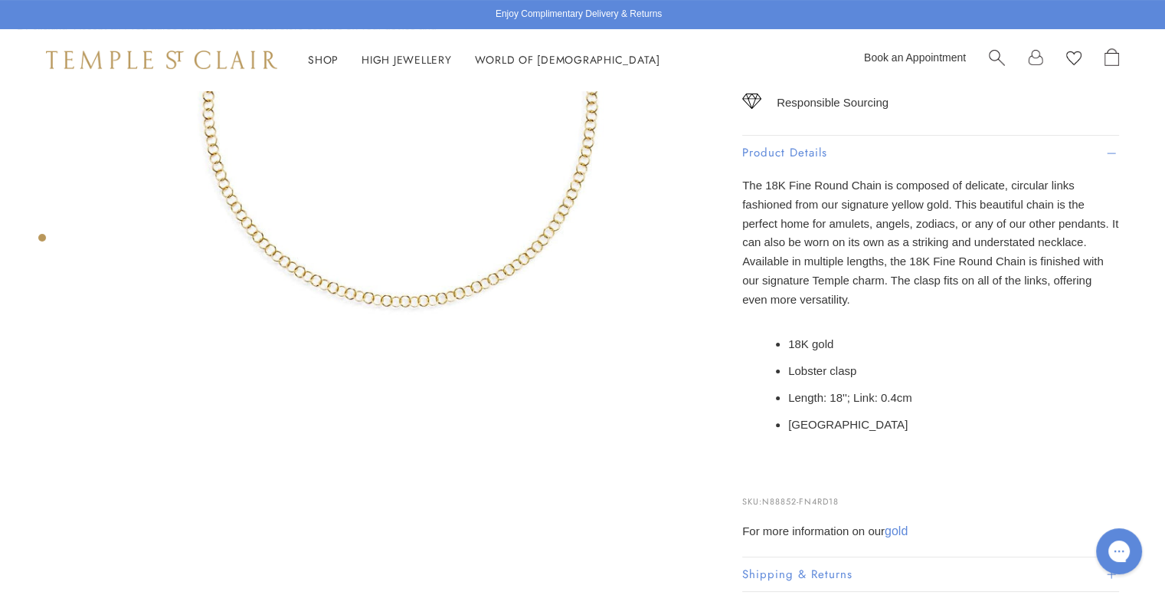
scroll to position [0, 0]
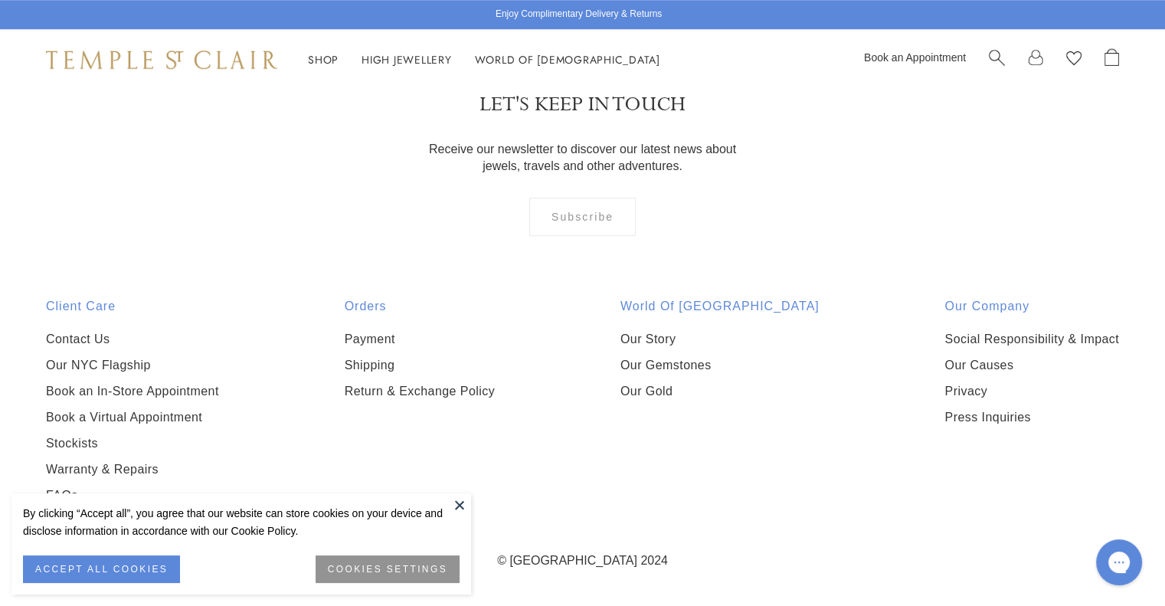
scroll to position [1456, 0]
click at [466, 504] on button at bounding box center [459, 504] width 23 height 23
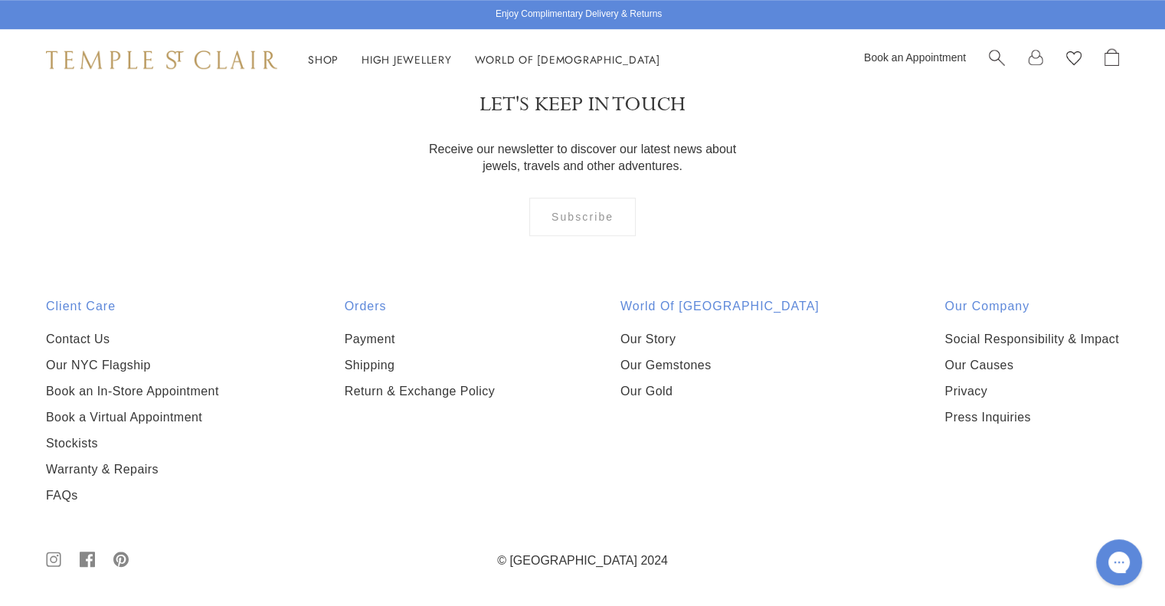
scroll to position [1915, 0]
click at [0, 0] on img at bounding box center [0, 0] width 0 height 0
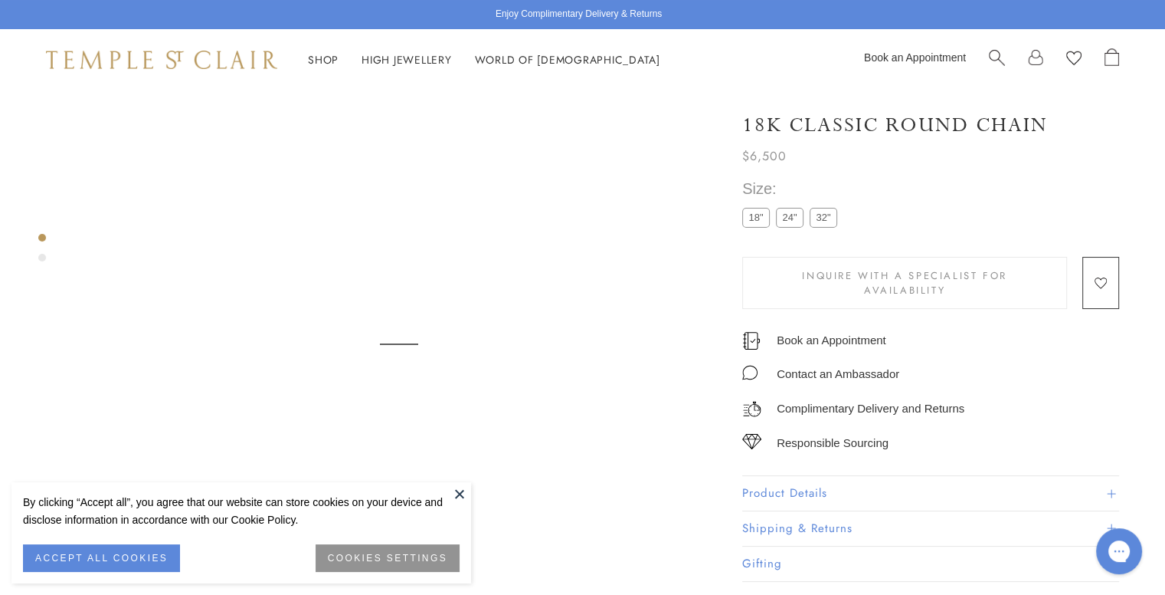
scroll to position [90, 0]
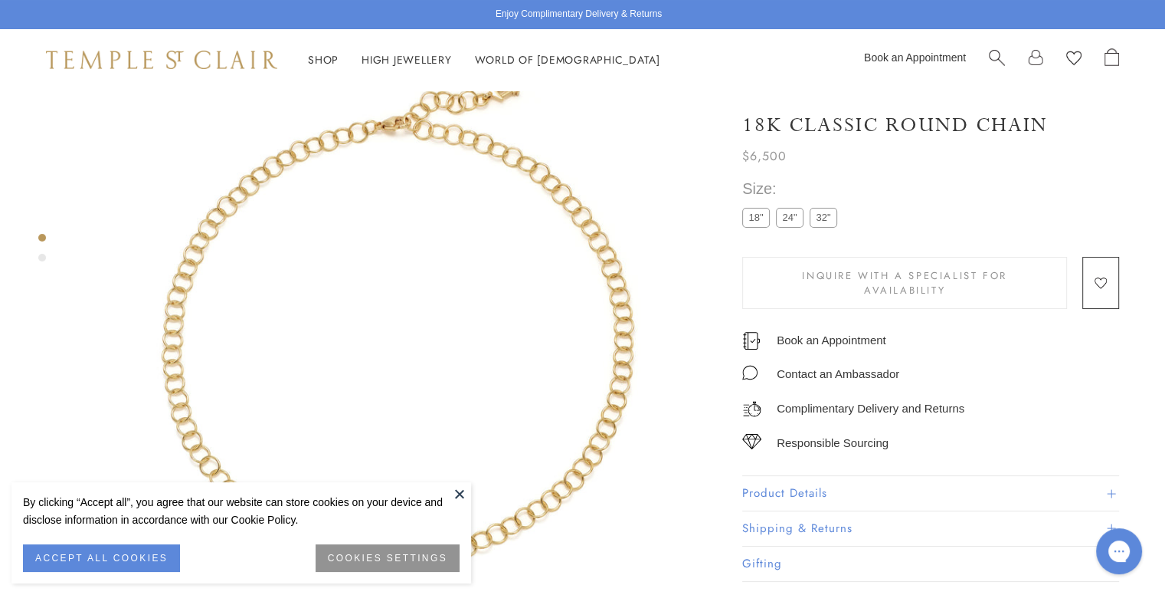
click at [451, 489] on button at bounding box center [459, 493] width 23 height 23
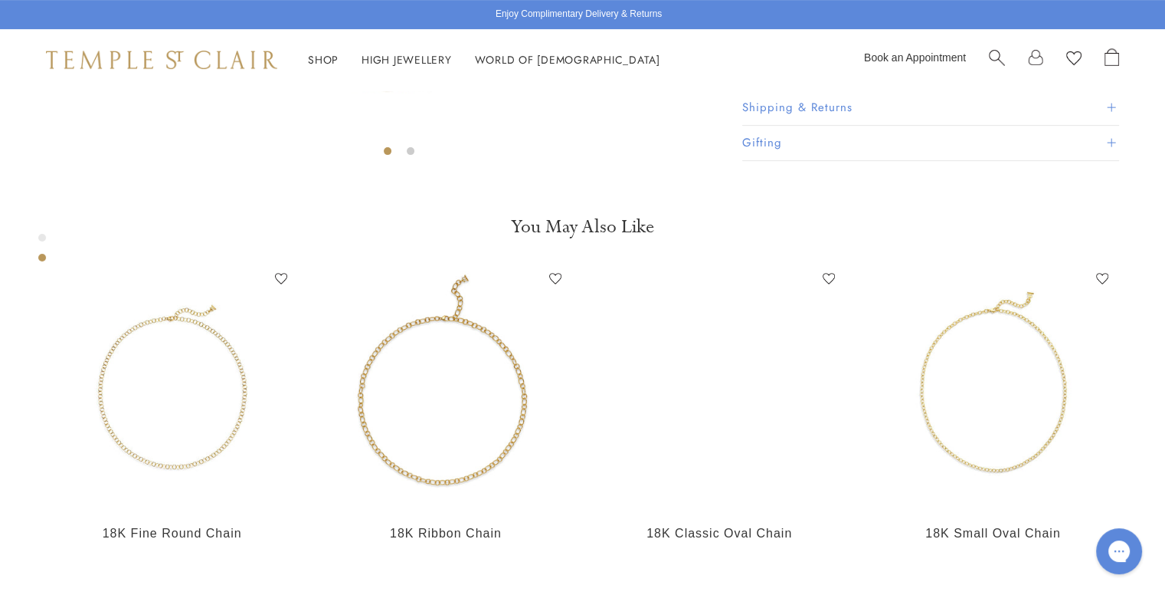
scroll to position [857, 0]
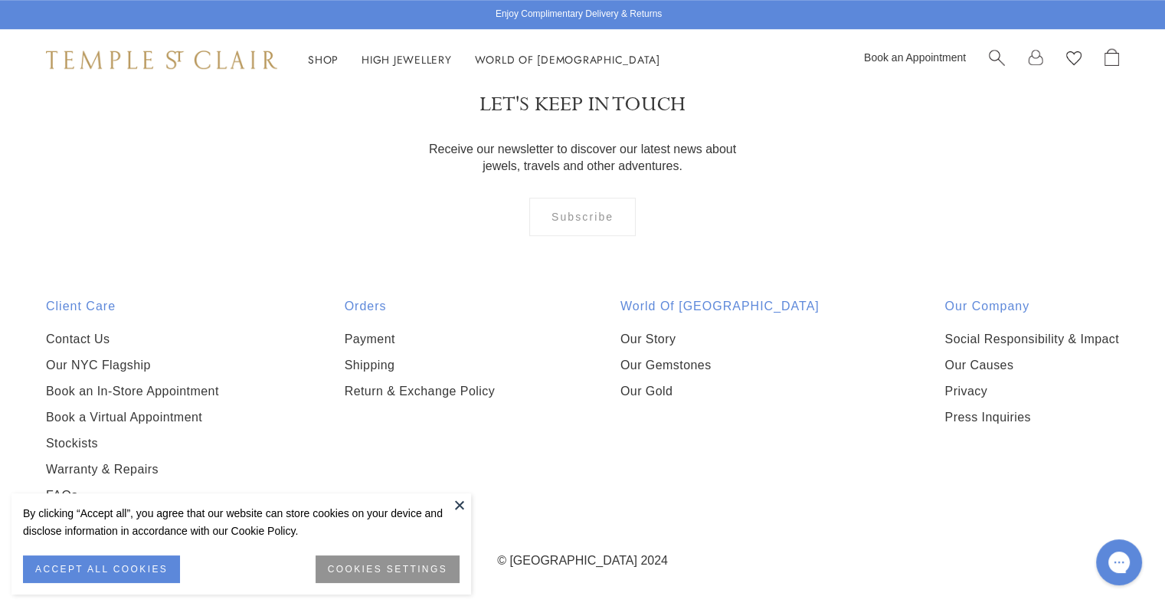
scroll to position [1532, 0]
click at [0, 0] on img at bounding box center [0, 0] width 0 height 0
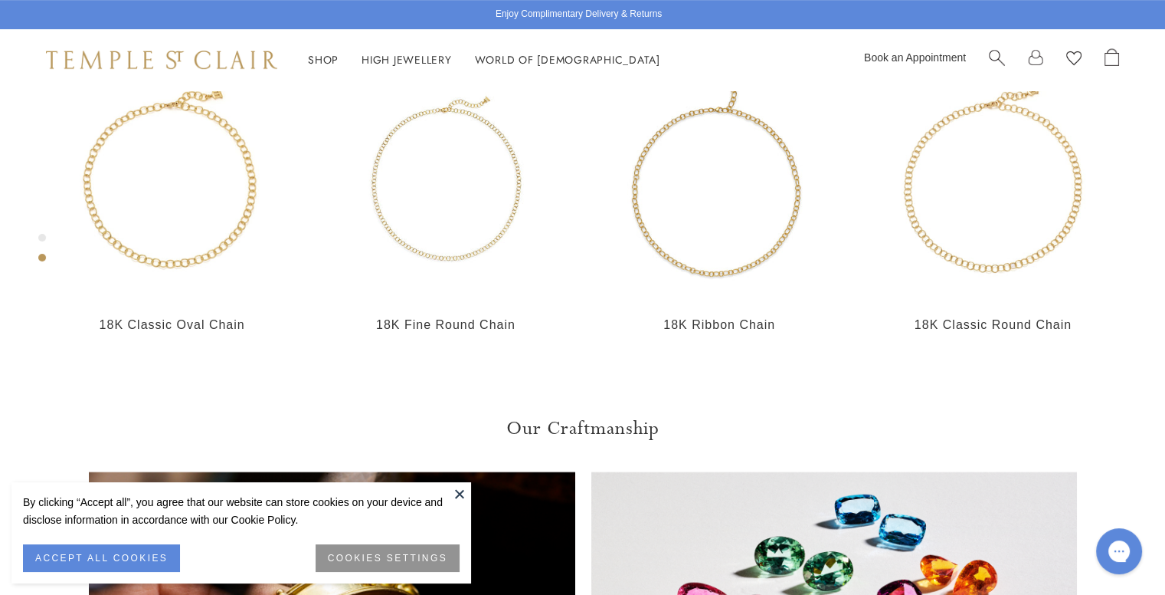
scroll to position [780, 0]
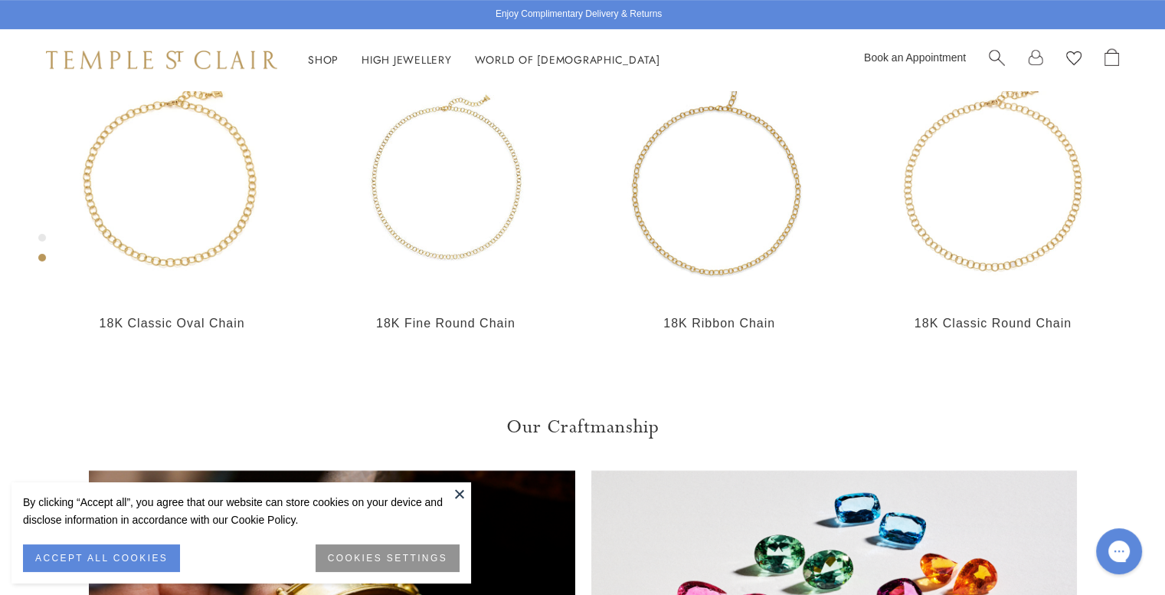
click at [451, 494] on button at bounding box center [459, 493] width 23 height 23
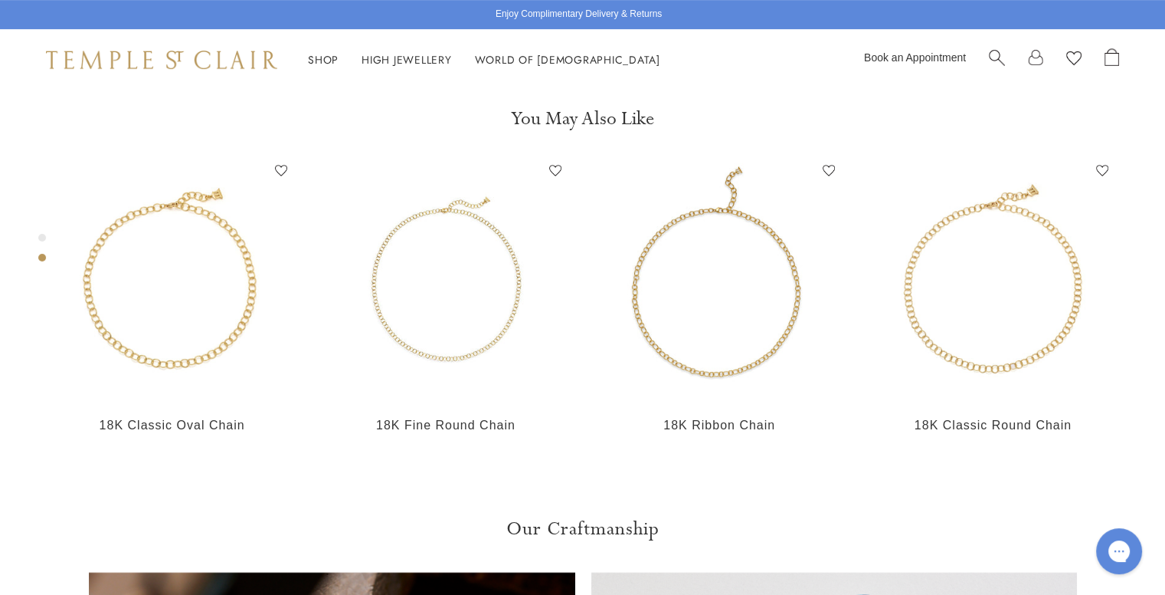
scroll to position [780, 0]
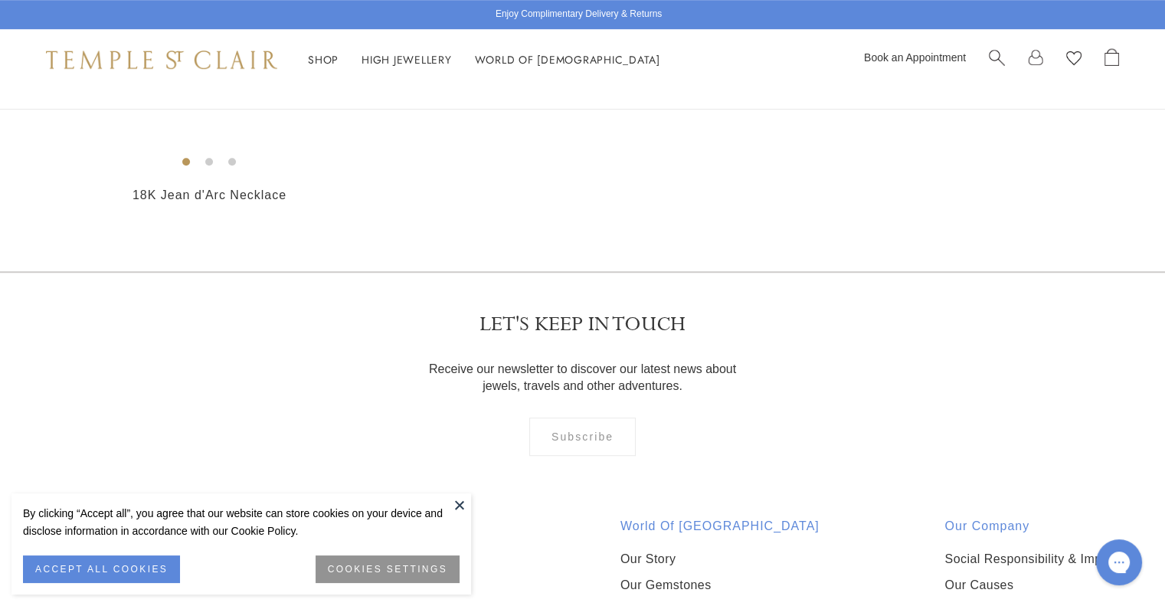
scroll to position [996, 0]
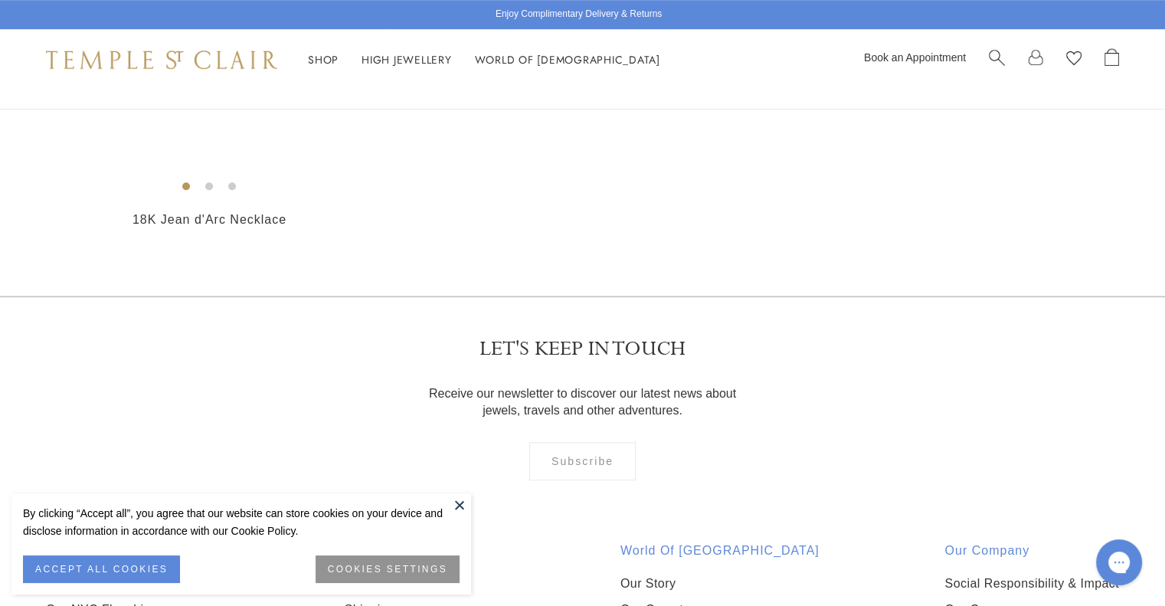
click at [0, 0] on img at bounding box center [0, 0] width 0 height 0
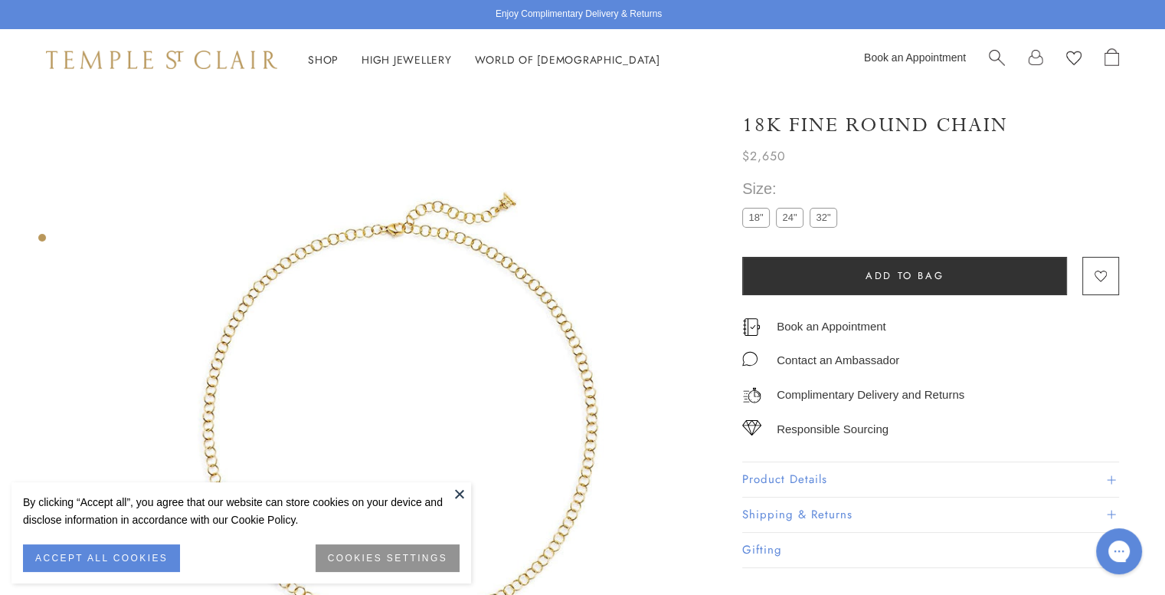
click at [787, 127] on h1 "18K Fine Round Chain" at bounding box center [875, 125] width 266 height 27
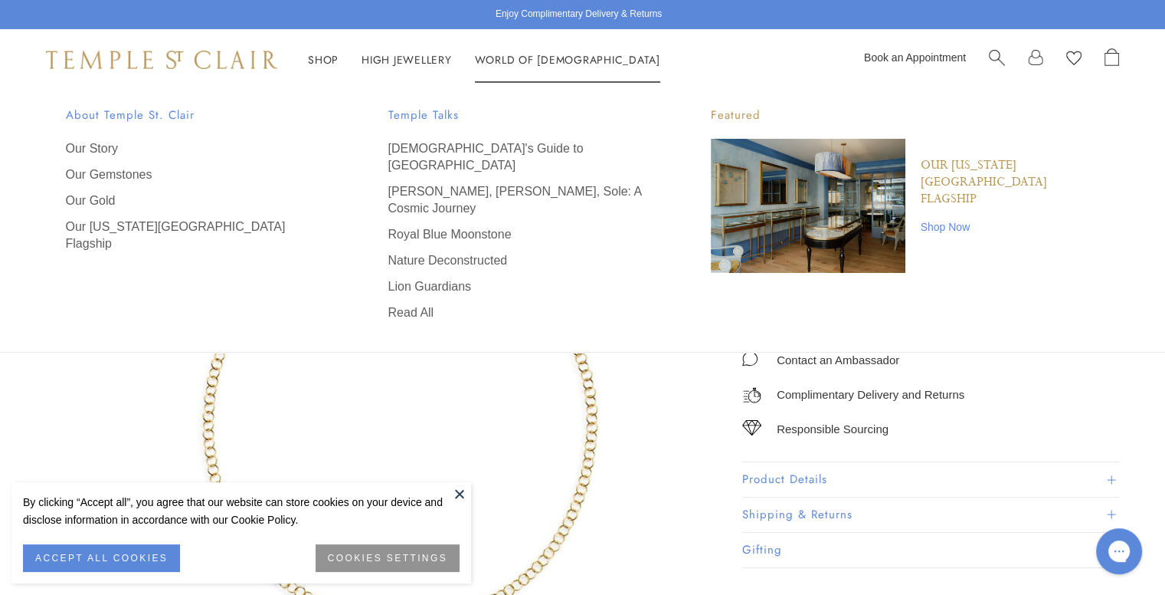
click at [789, 216] on img "Main navigation" at bounding box center [808, 206] width 195 height 134
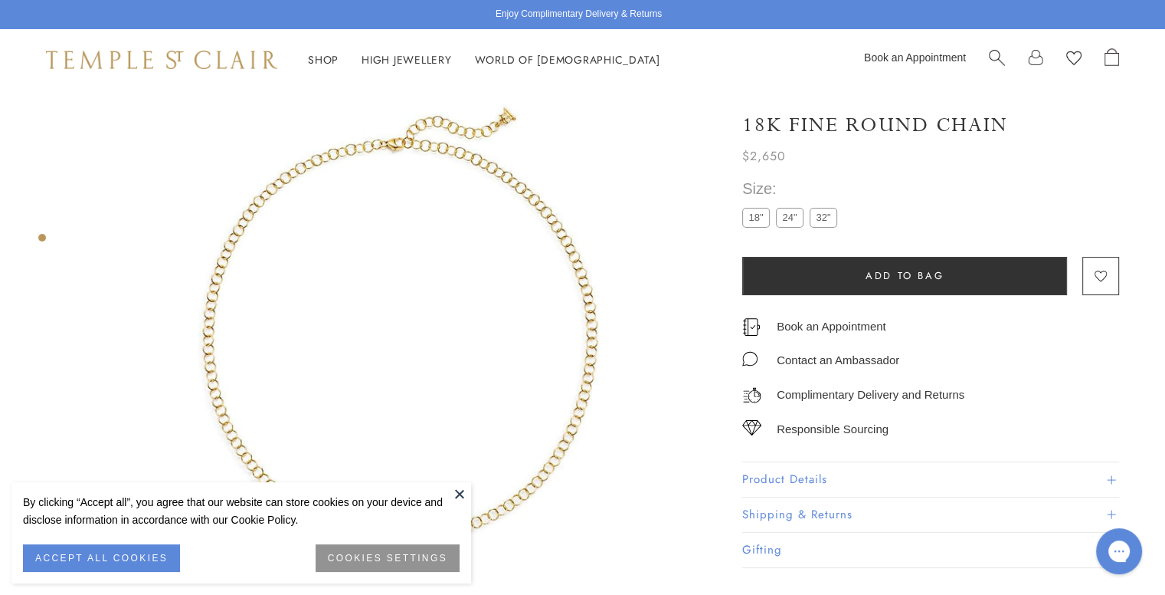
scroll to position [90, 0]
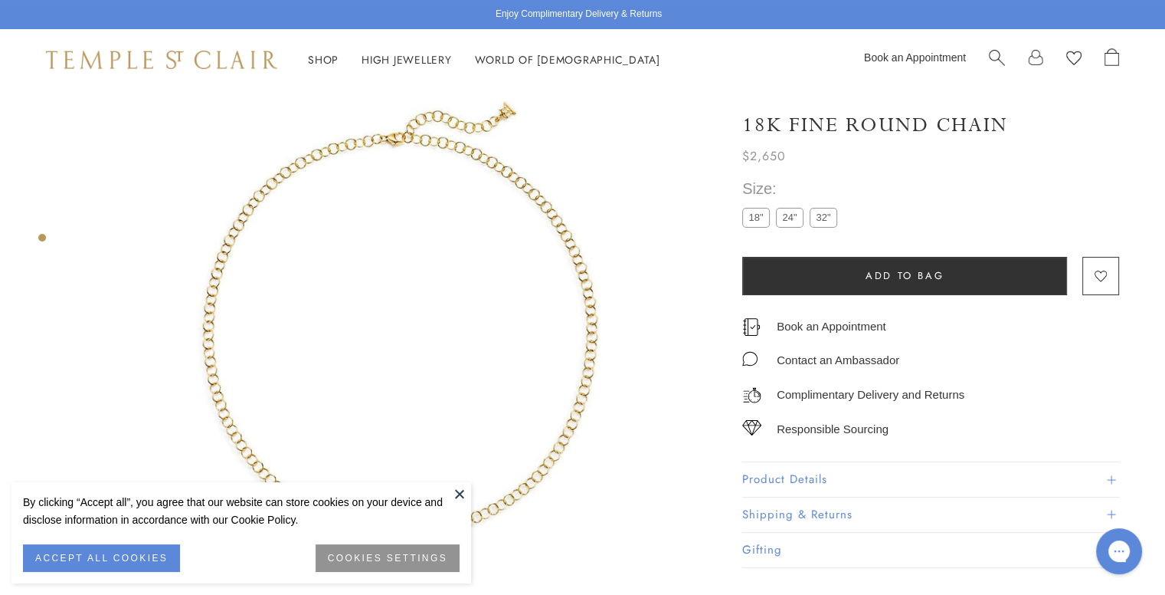
click at [784, 218] on label "24"" at bounding box center [790, 217] width 28 height 19
click at [460, 491] on button at bounding box center [459, 493] width 23 height 23
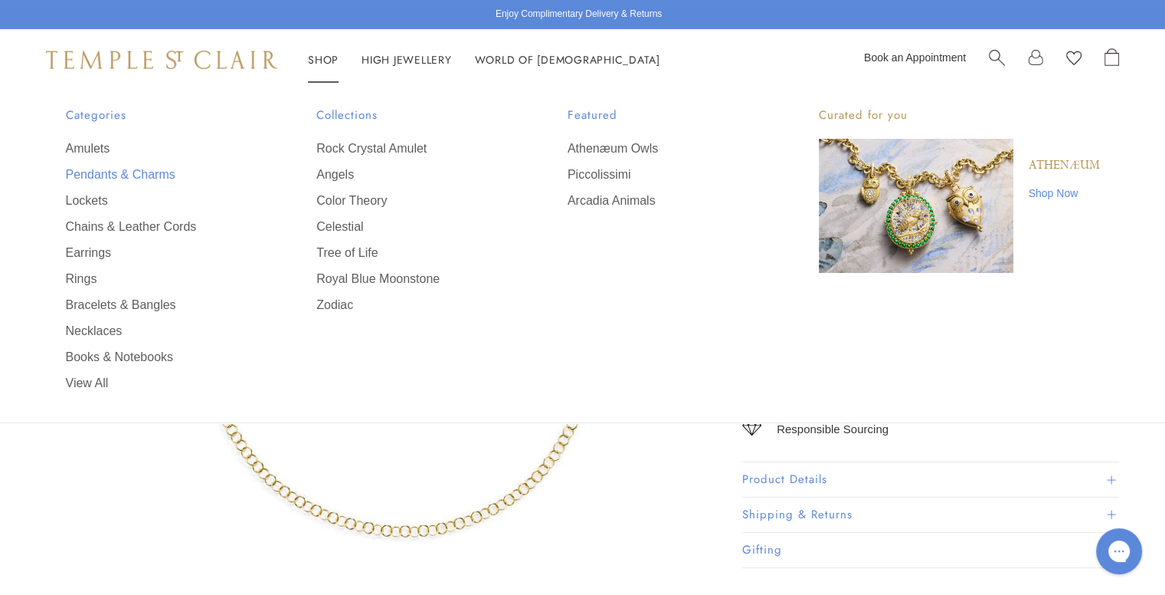
click at [133, 182] on link "Pendants & Charms" at bounding box center [161, 174] width 190 height 17
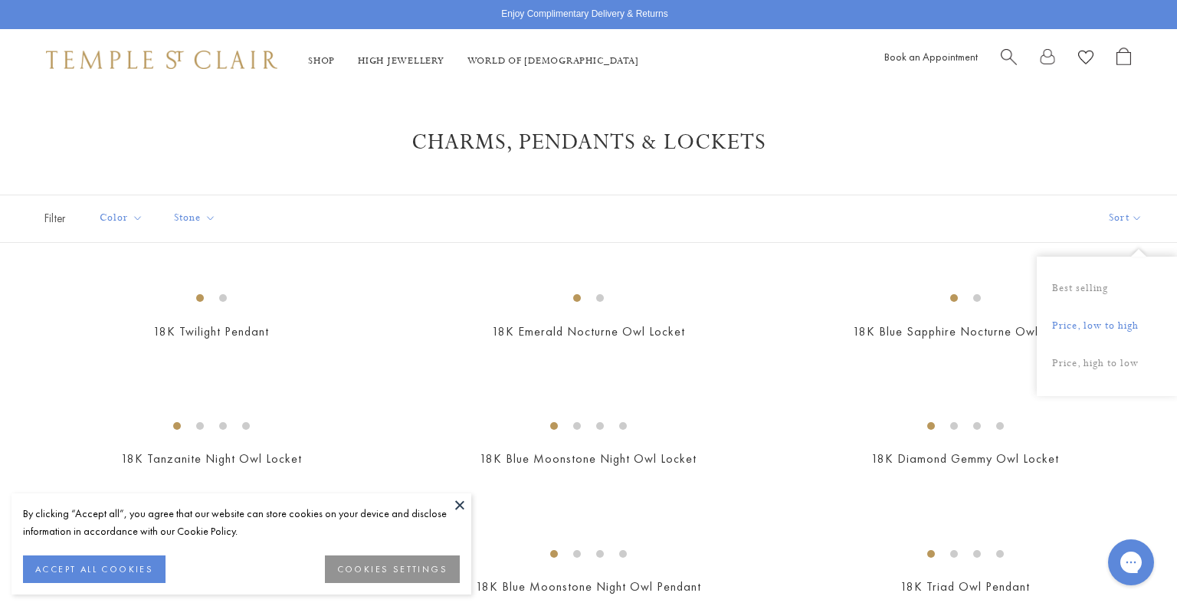
click at [1067, 331] on button "Price, low to high" at bounding box center [1107, 327] width 140 height 38
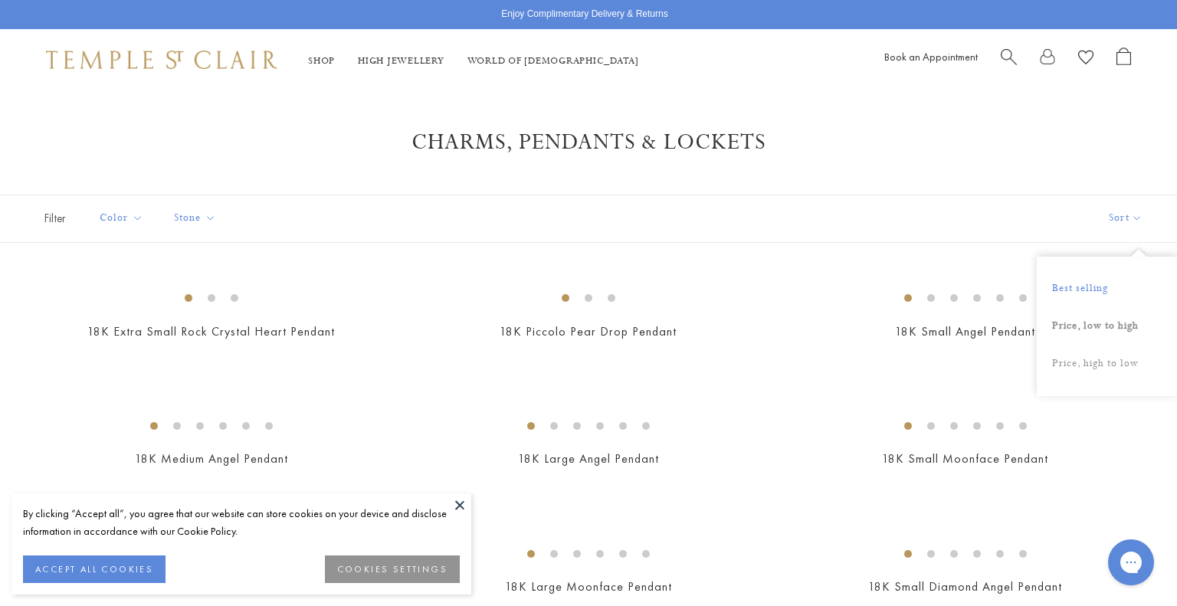
click at [1068, 293] on button "Best selling" at bounding box center [1107, 289] width 140 height 38
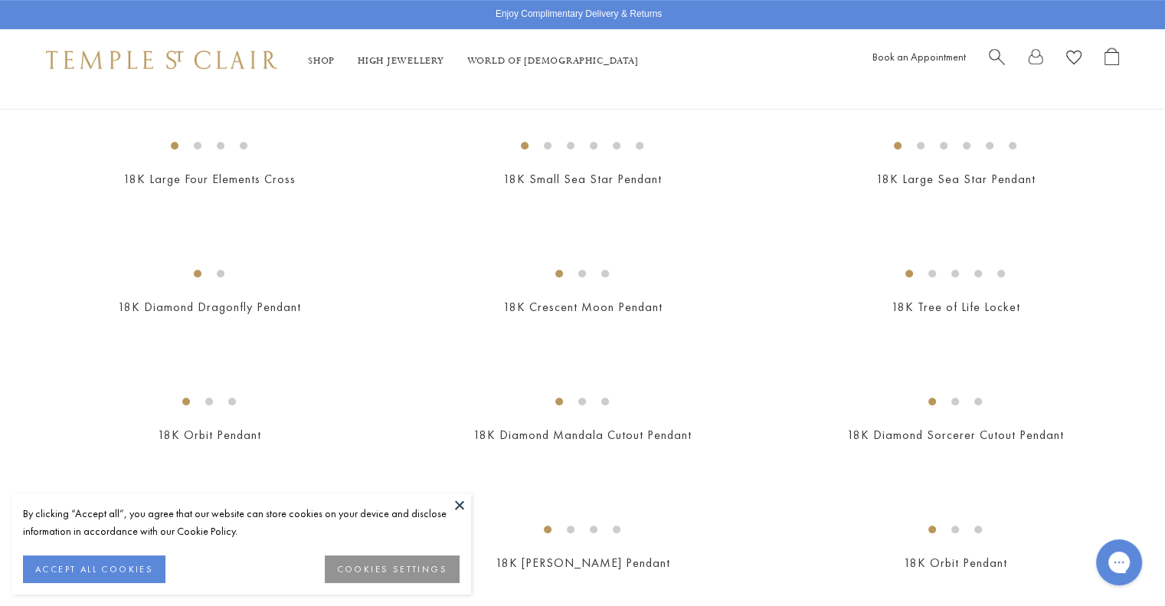
scroll to position [1149, 0]
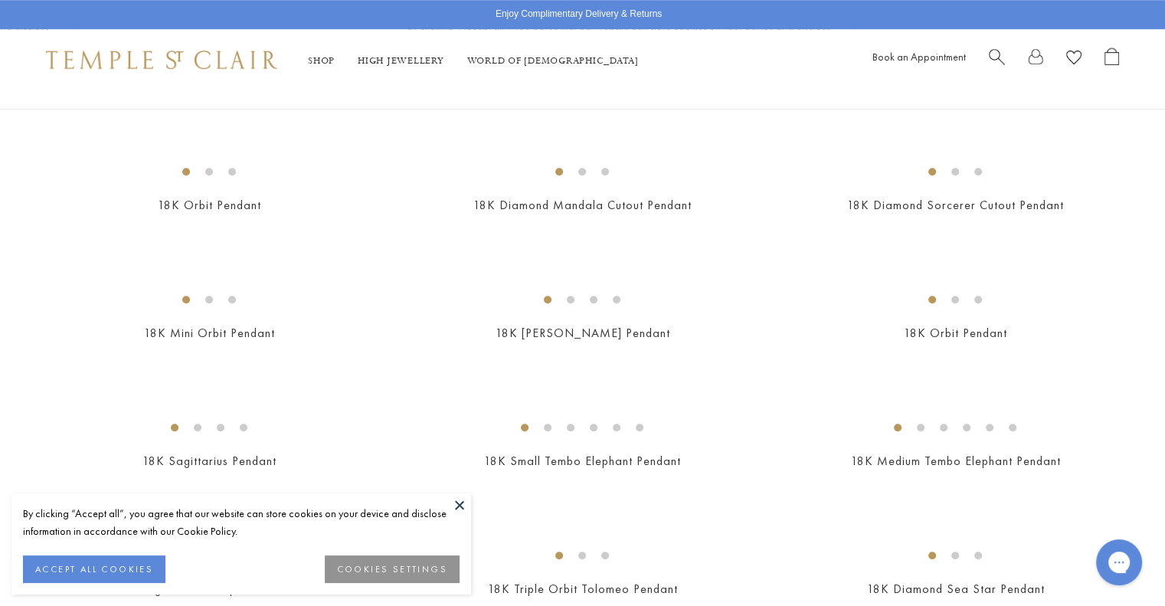
click at [455, 506] on button at bounding box center [459, 504] width 23 height 23
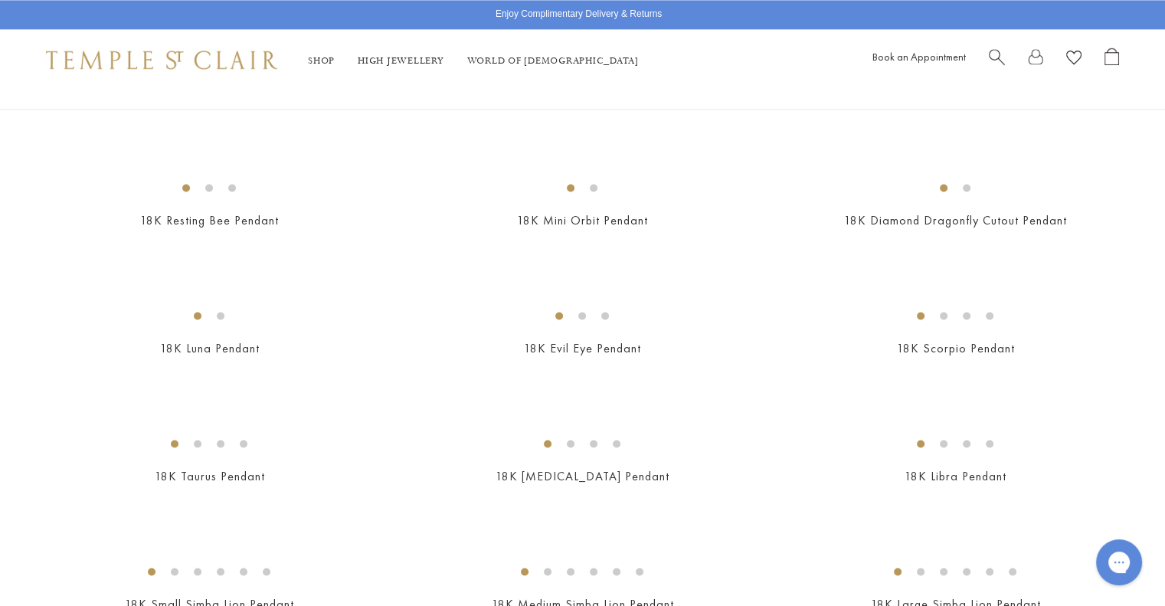
scroll to position [2452, 0]
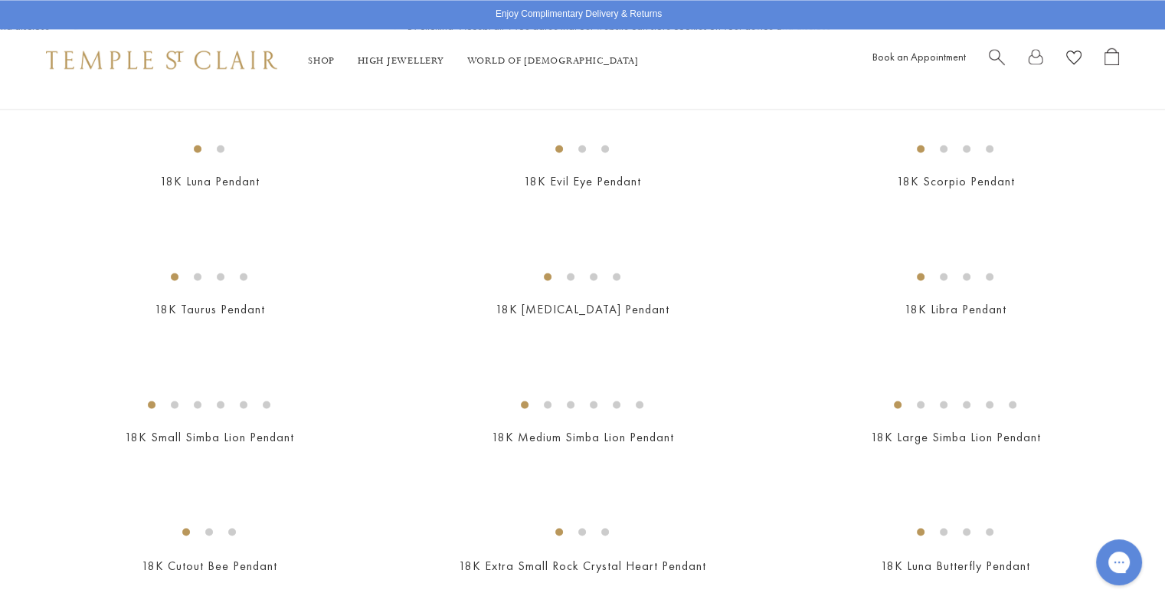
click at [0, 0] on img at bounding box center [0, 0] width 0 height 0
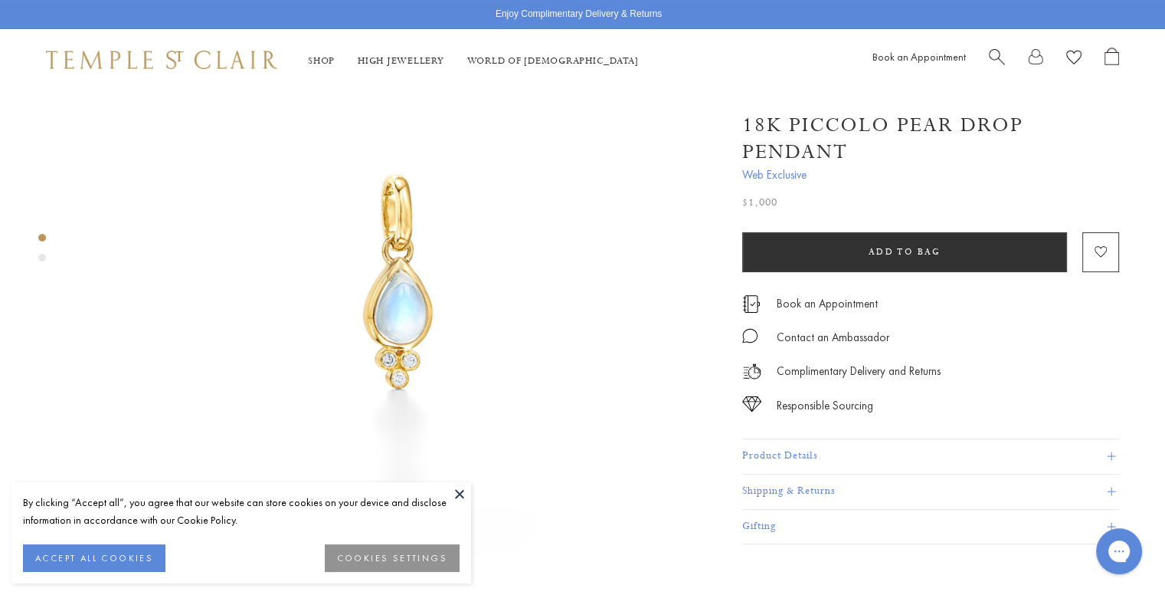
scroll to position [230, 0]
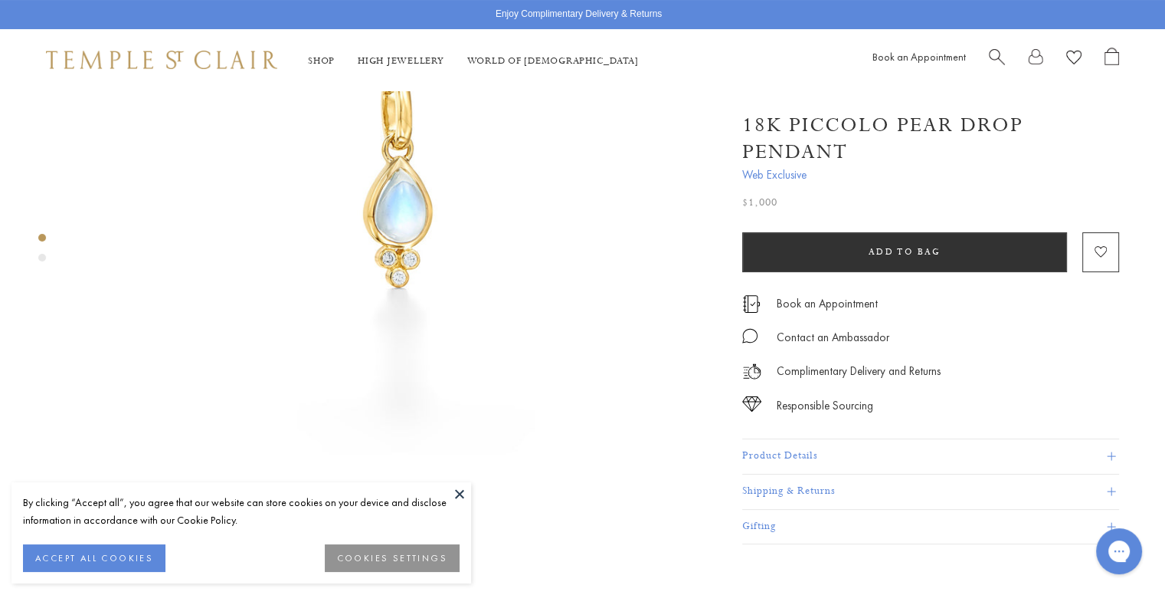
click at [459, 488] on button at bounding box center [459, 493] width 23 height 23
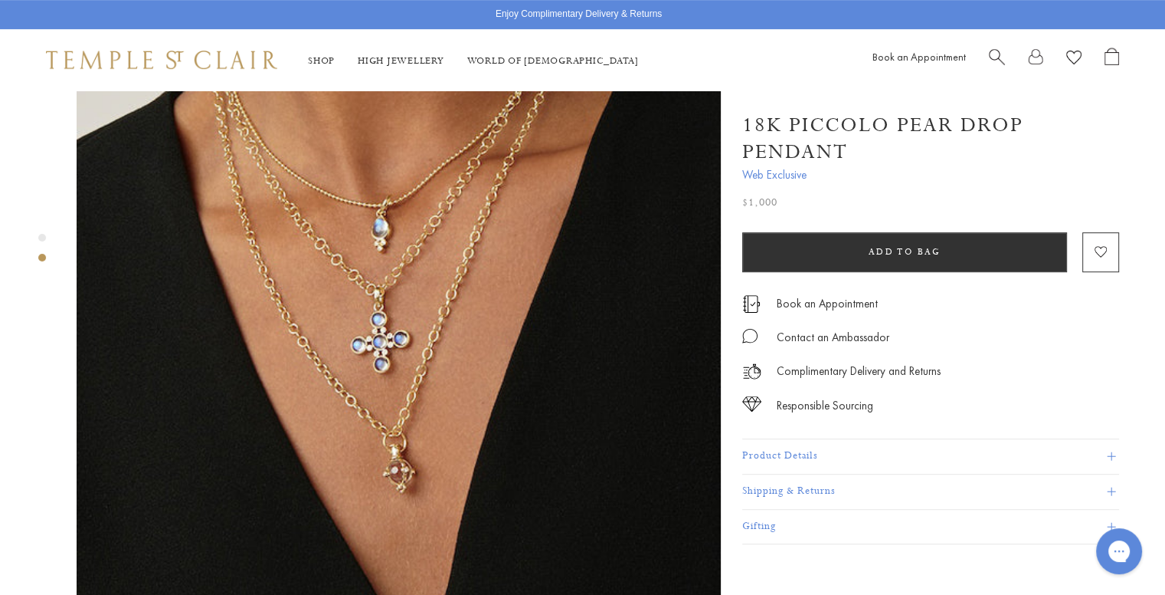
scroll to position [766, 0]
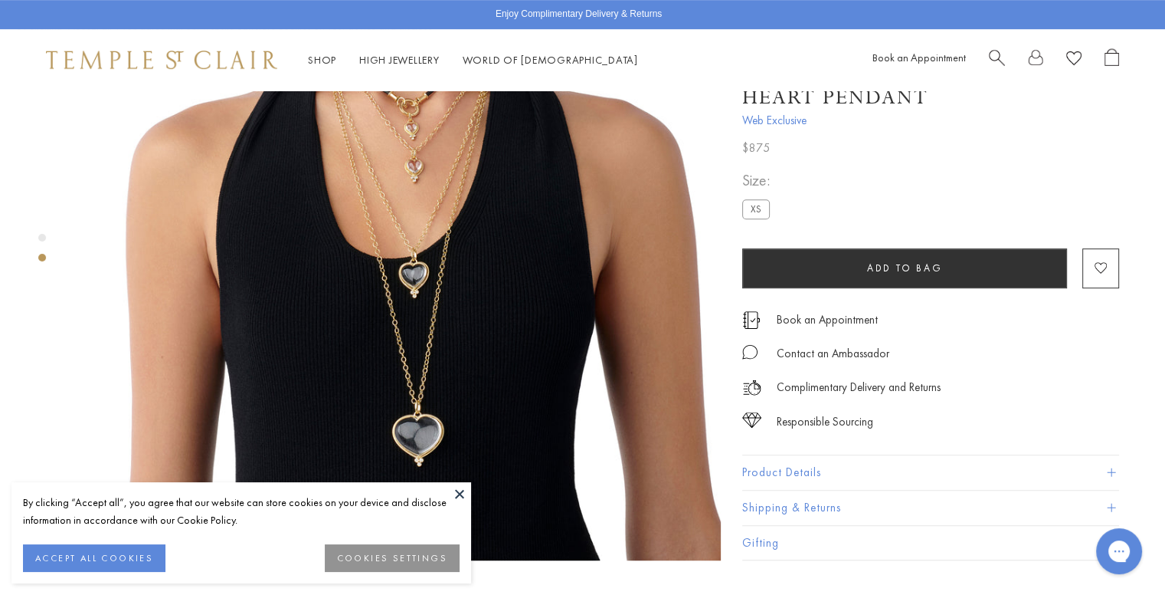
scroll to position [843, 0]
click at [768, 454] on button "Product Details" at bounding box center [930, 471] width 377 height 34
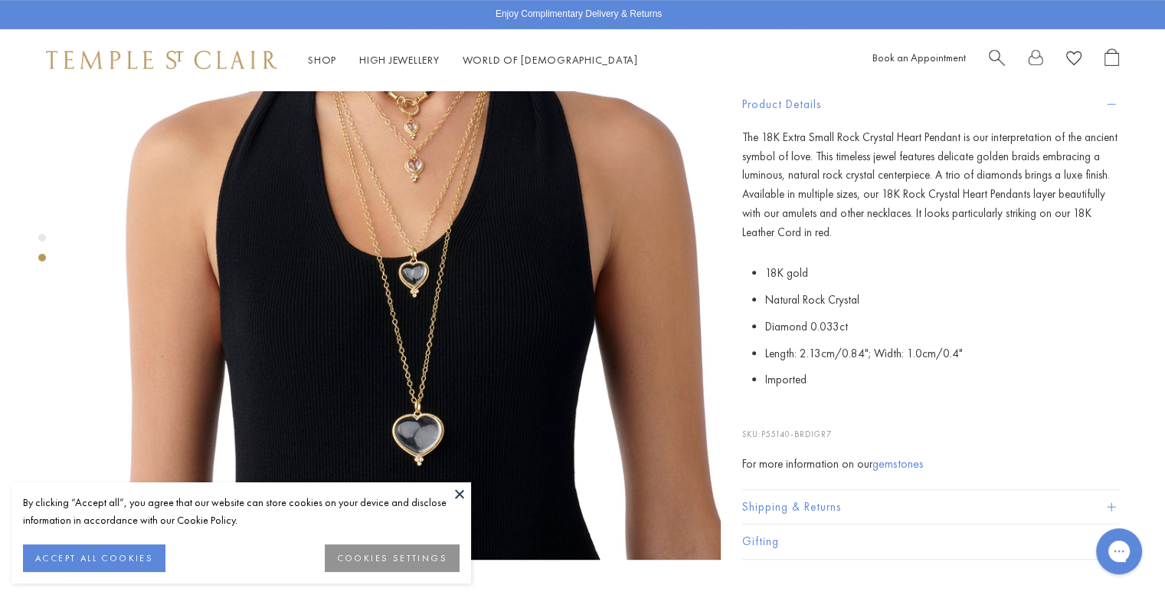
click at [454, 491] on button at bounding box center [459, 493] width 23 height 23
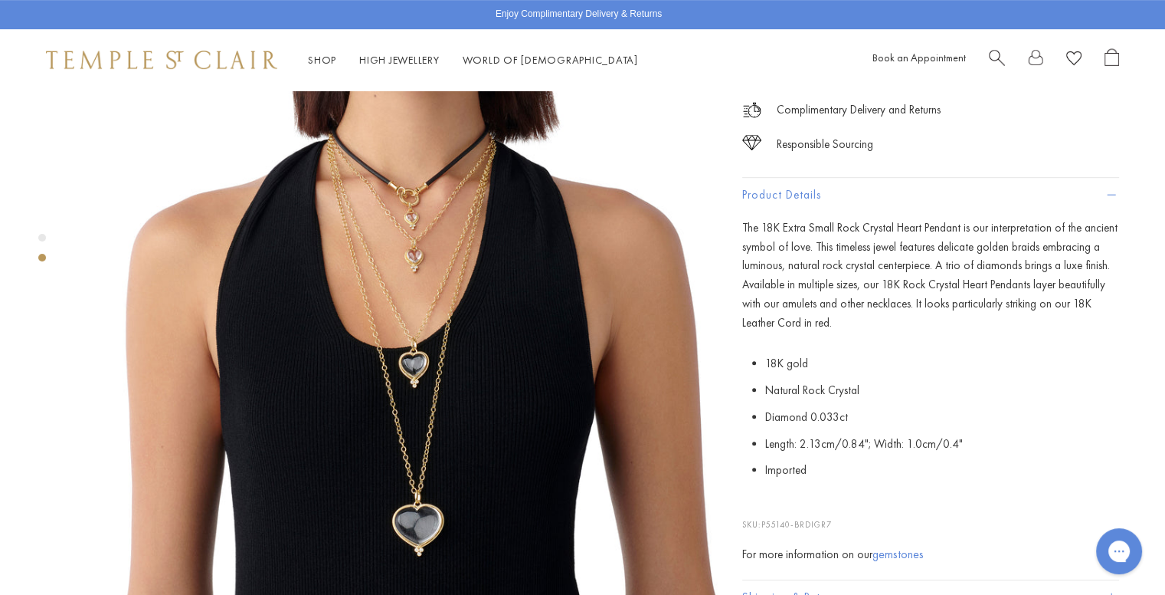
scroll to position [690, 0]
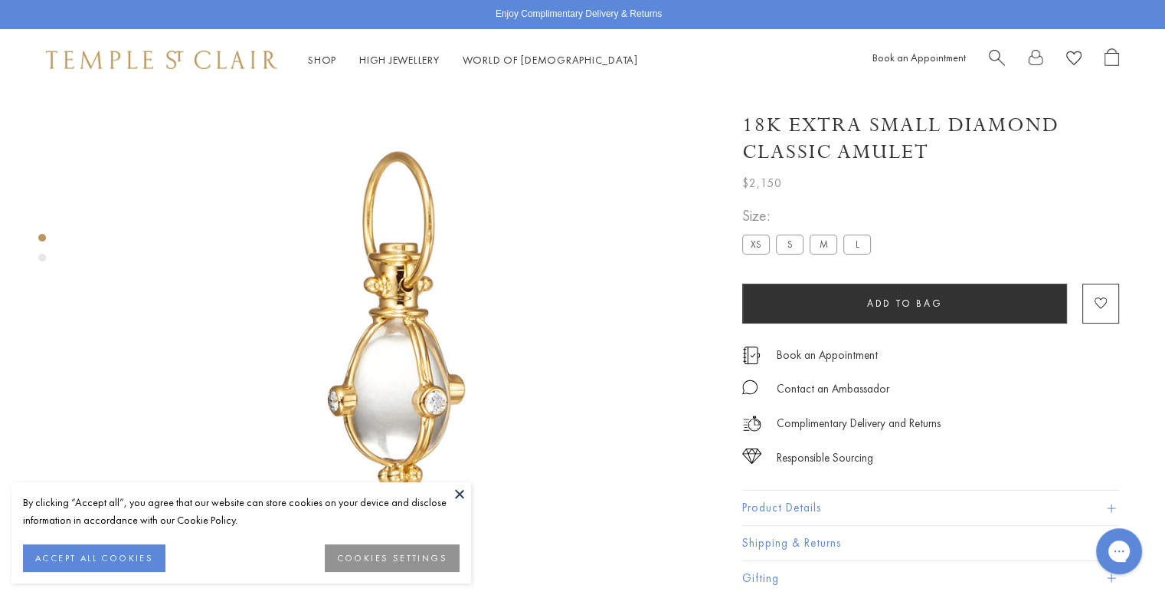
scroll to position [90, 0]
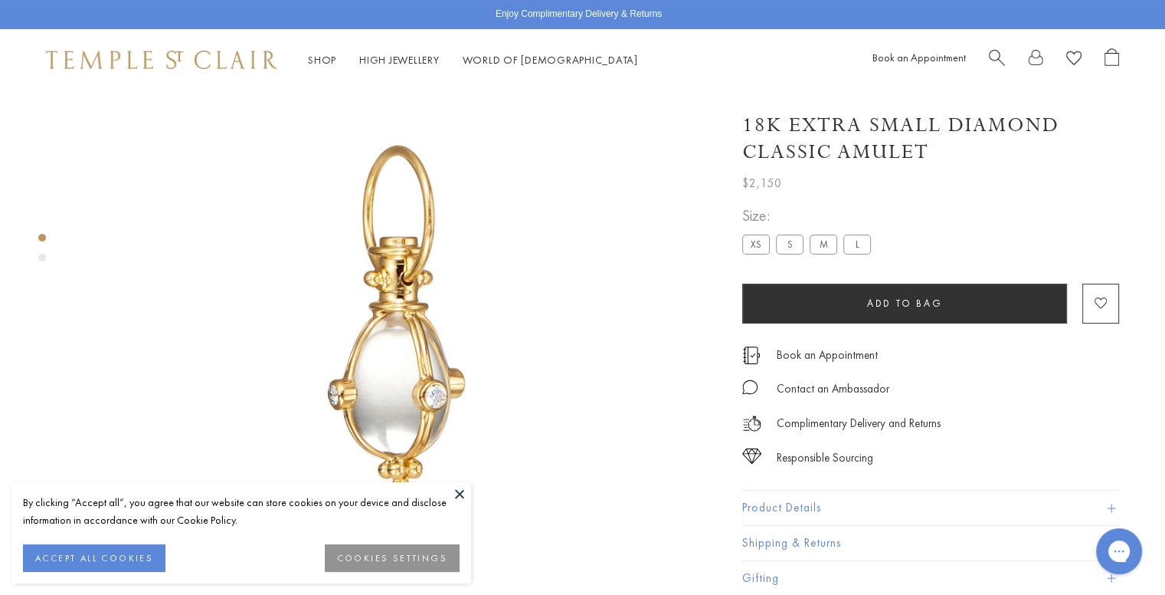
click at [462, 494] on button at bounding box center [459, 493] width 23 height 23
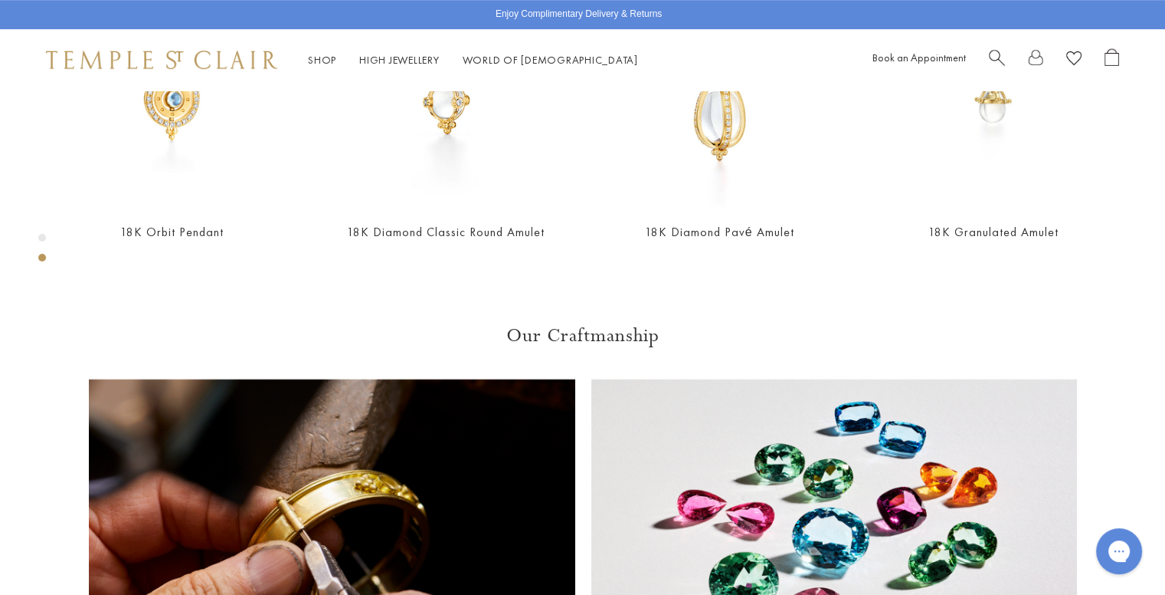
scroll to position [933, 0]
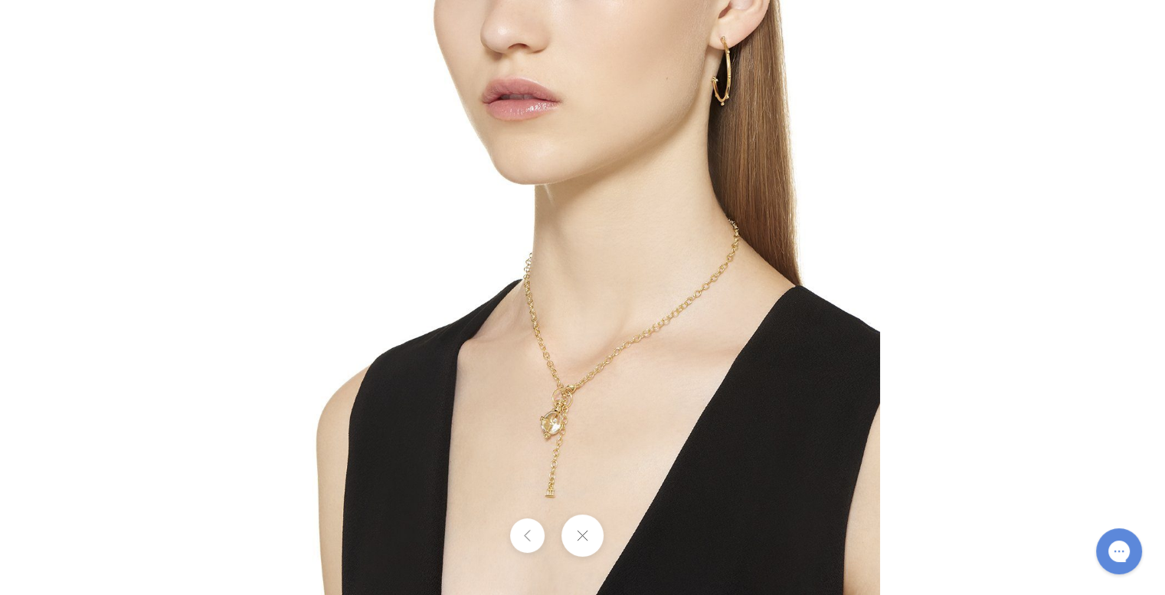
click at [546, 441] on img at bounding box center [583, 297] width 595 height 595
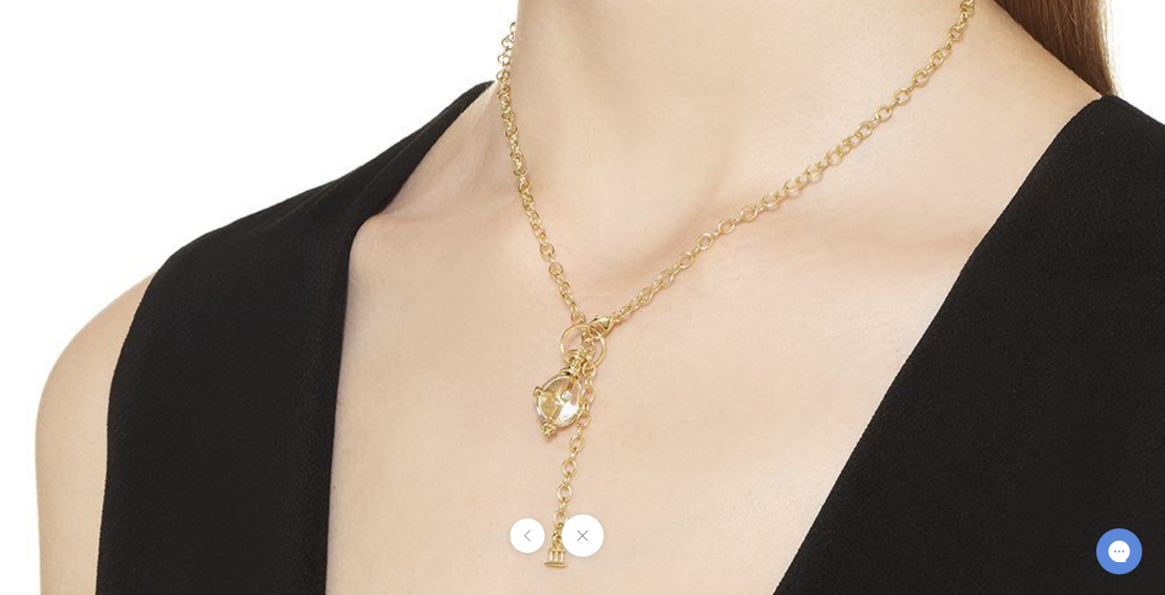
click at [580, 541] on button at bounding box center [583, 535] width 42 height 42
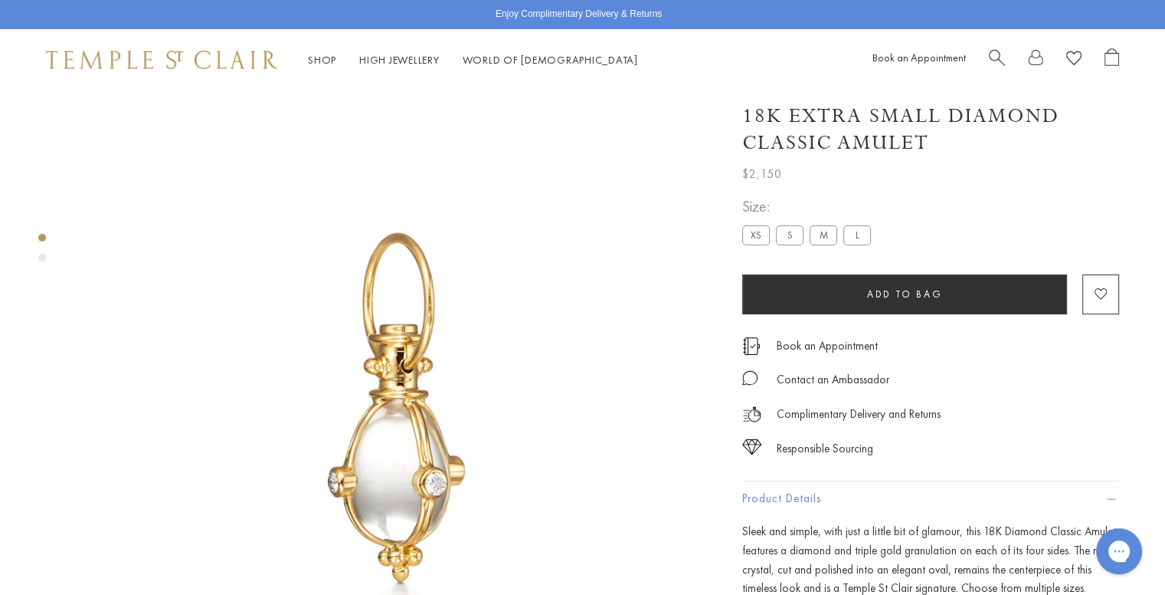
scroll to position [0, 0]
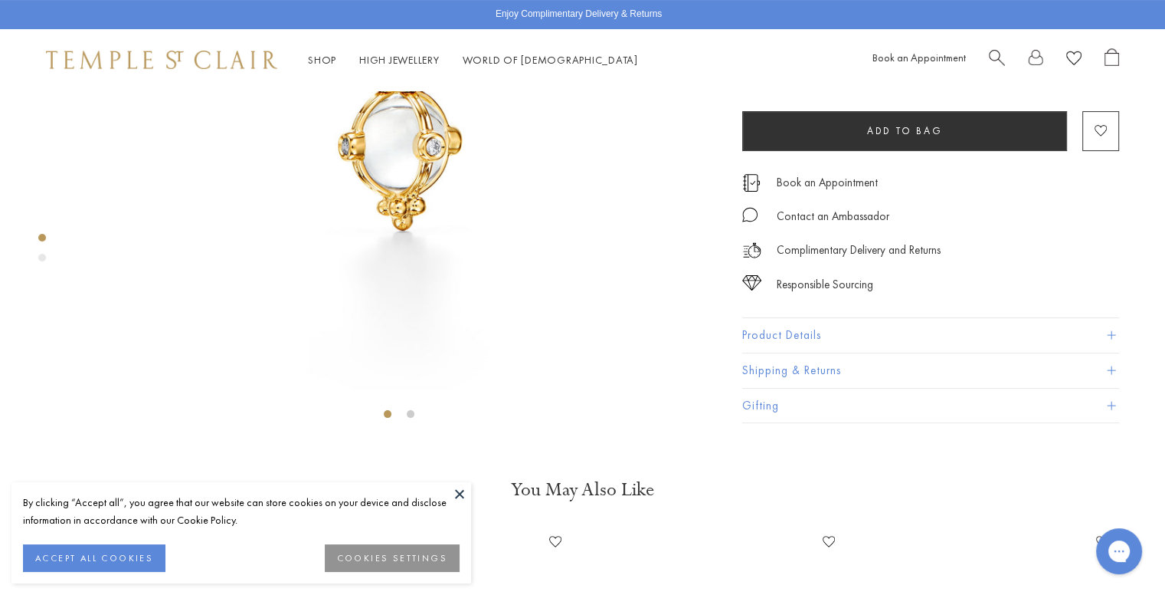
scroll to position [320, 0]
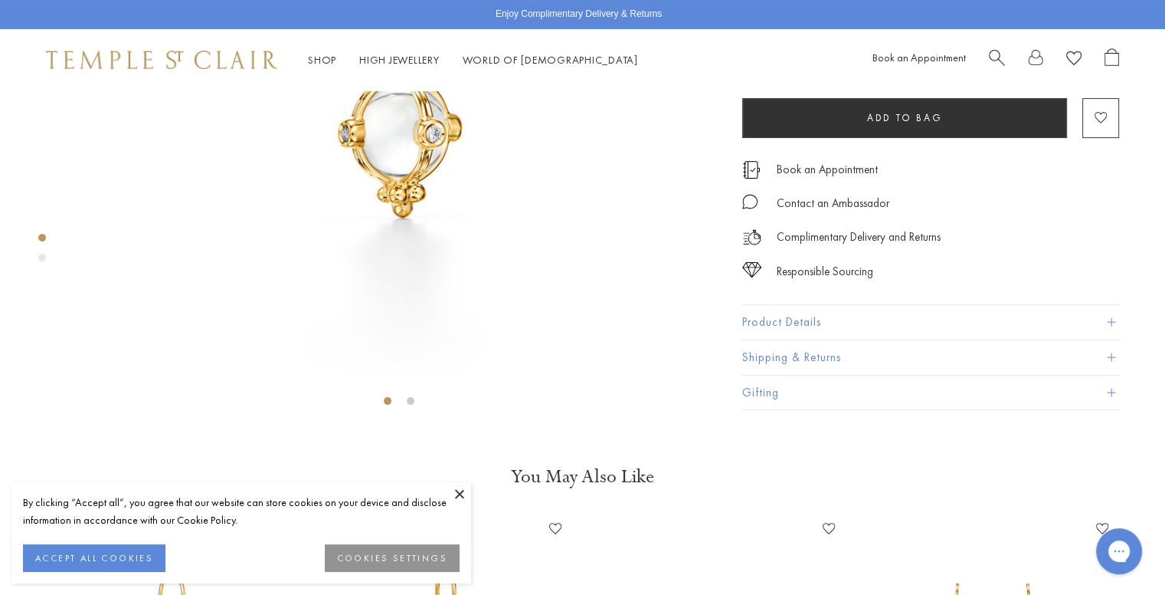
click at [457, 488] on button at bounding box center [459, 493] width 23 height 23
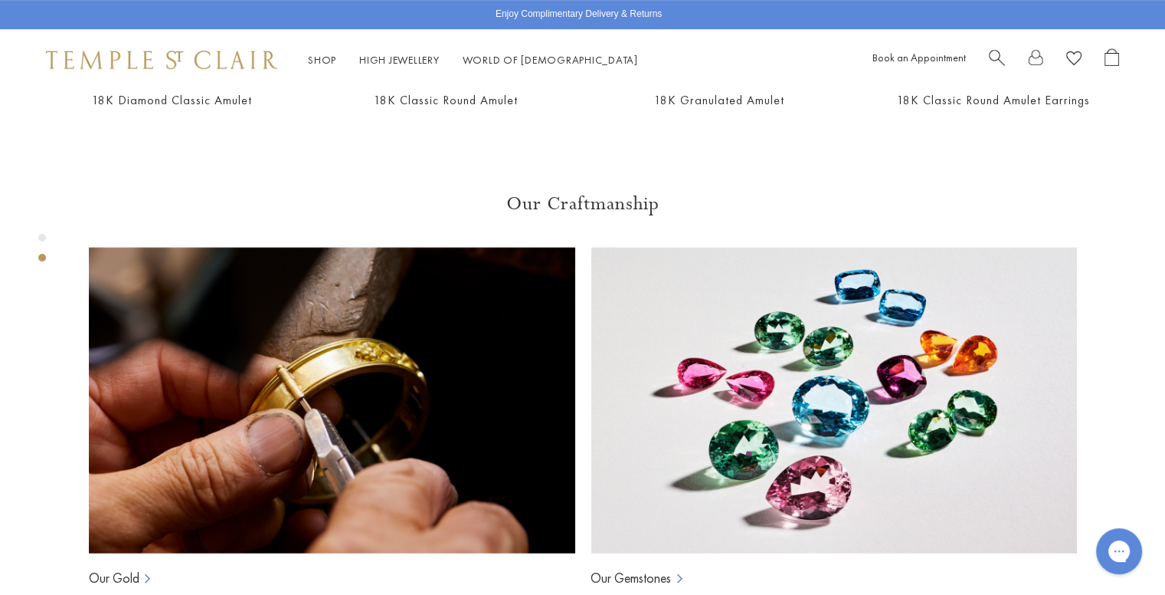
scroll to position [1010, 0]
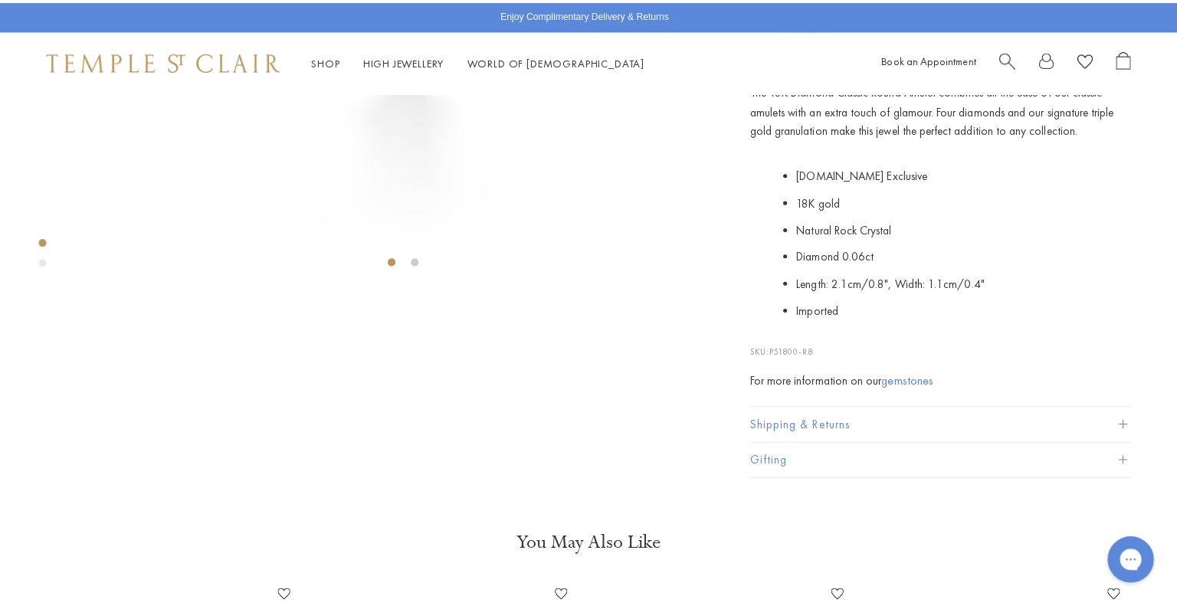
scroll to position [320, 0]
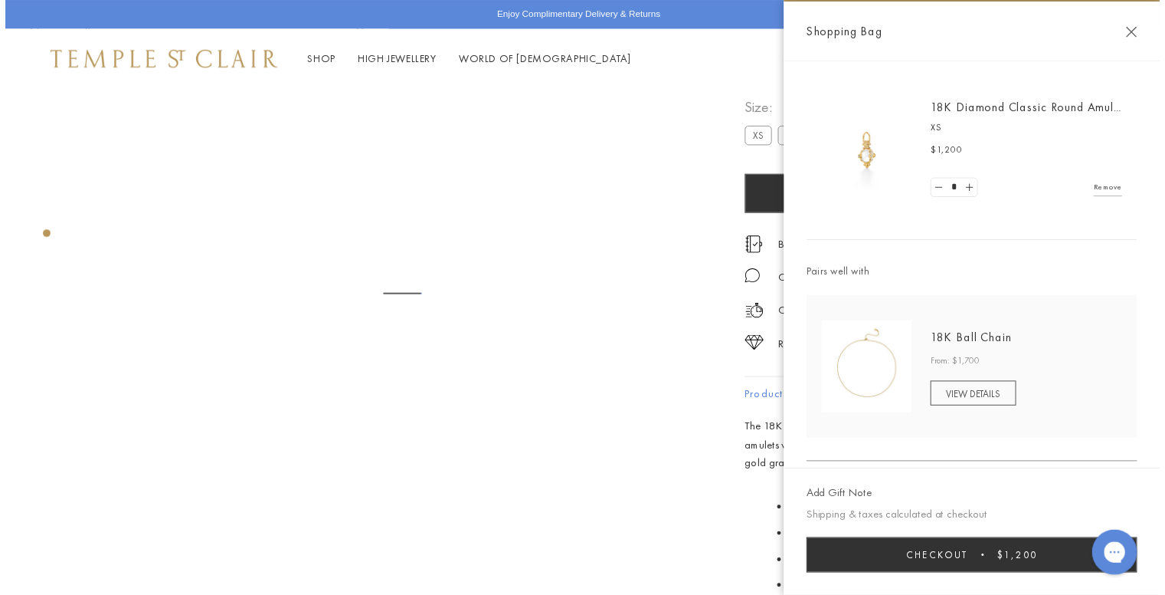
scroll to position [90, 0]
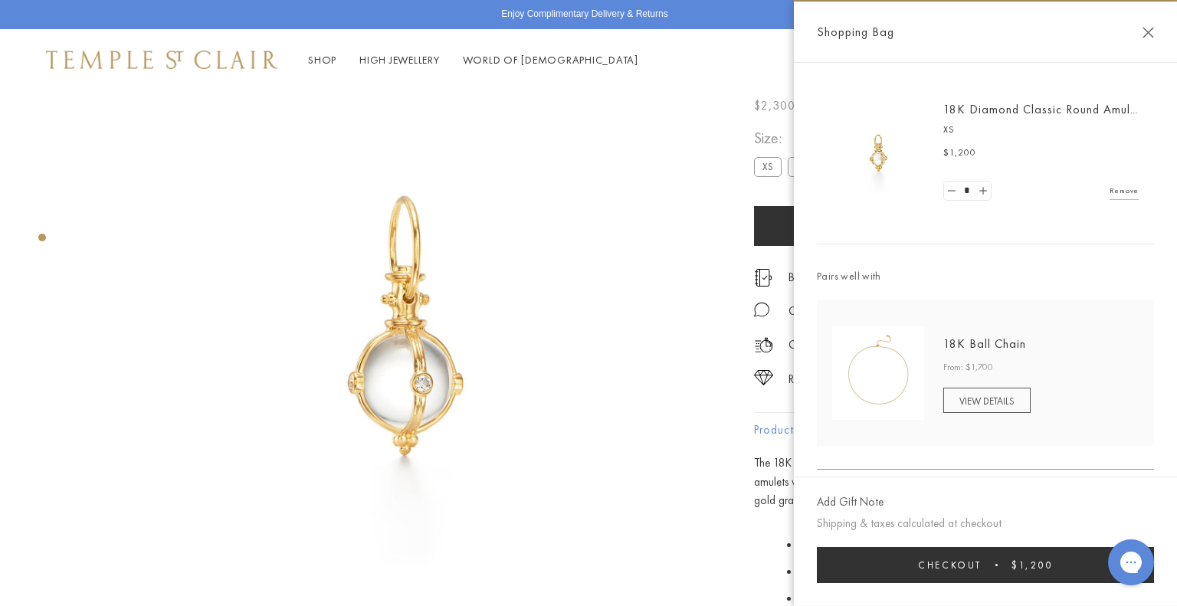
click at [1147, 29] on button "Close Shopping Bag" at bounding box center [1147, 32] width 11 height 11
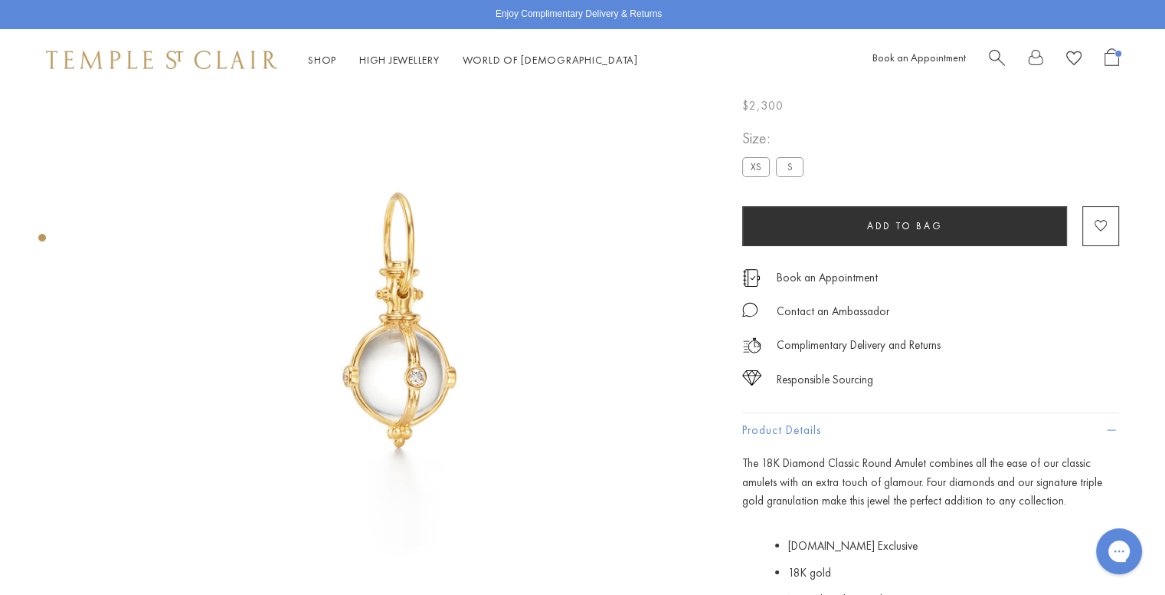
scroll to position [0, 0]
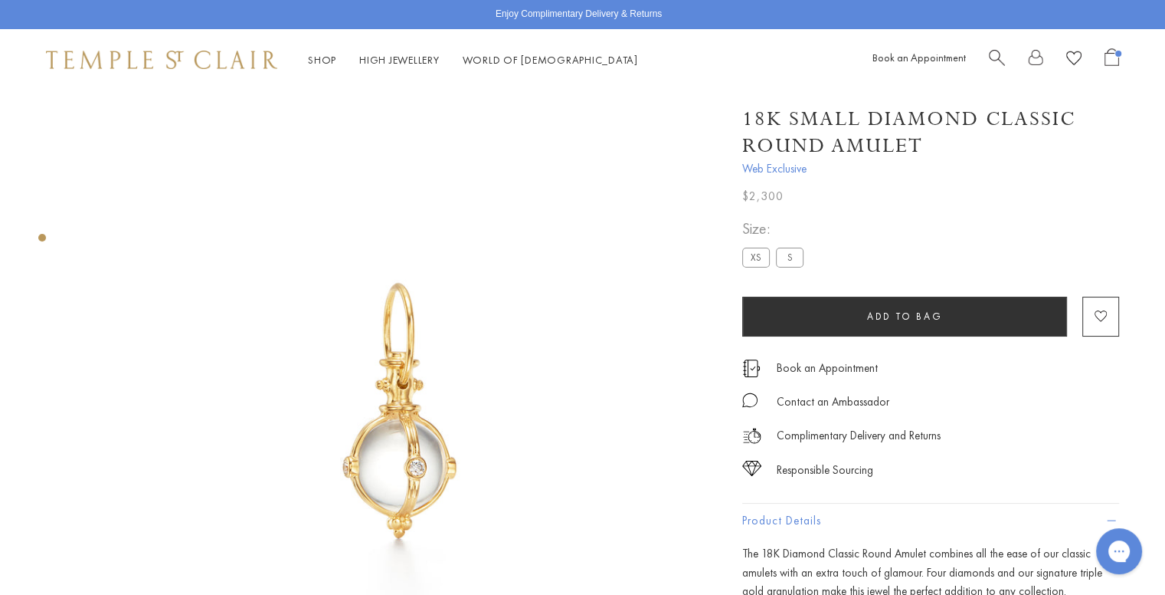
click at [762, 245] on div "Size: XS S" at bounding box center [775, 243] width 67 height 54
click at [759, 254] on label "XS" at bounding box center [756, 256] width 28 height 19
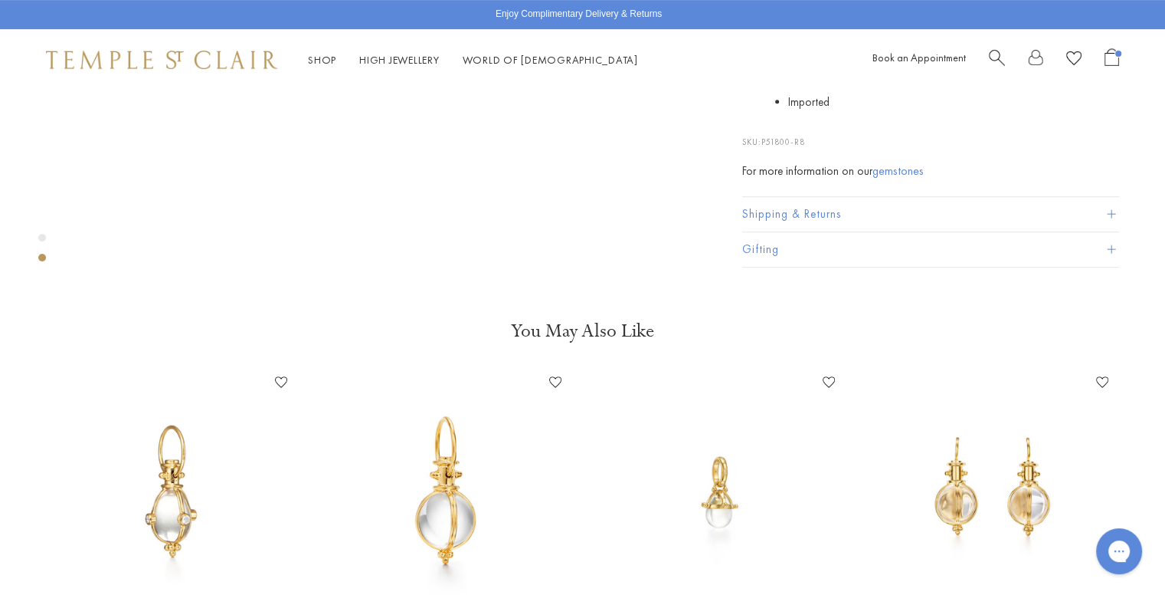
scroll to position [690, 0]
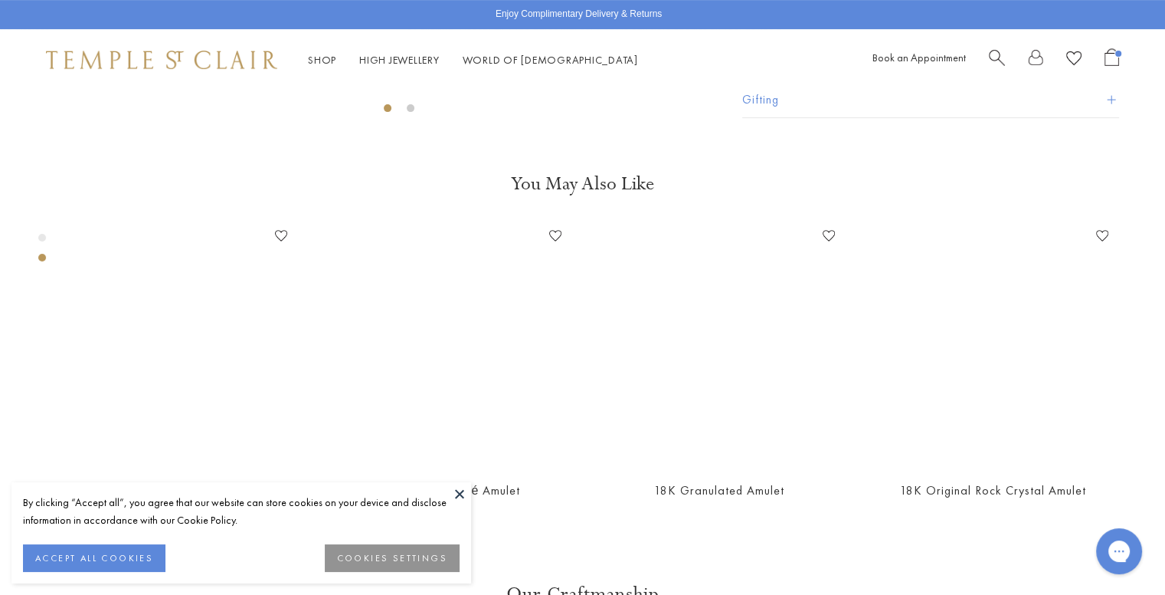
scroll to position [857, 0]
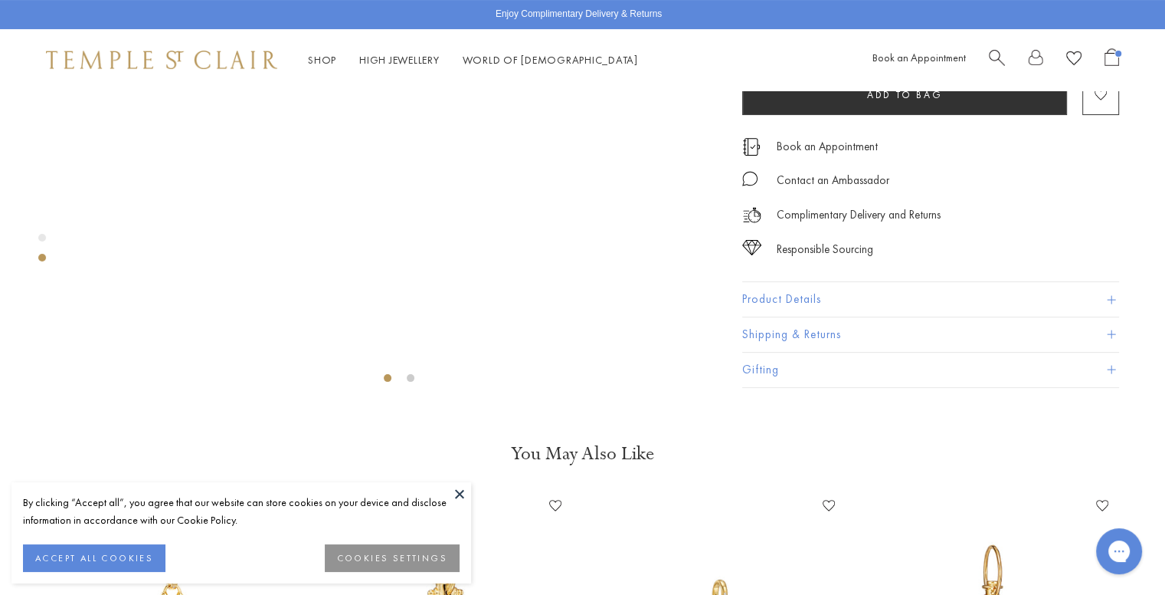
scroll to position [627, 0]
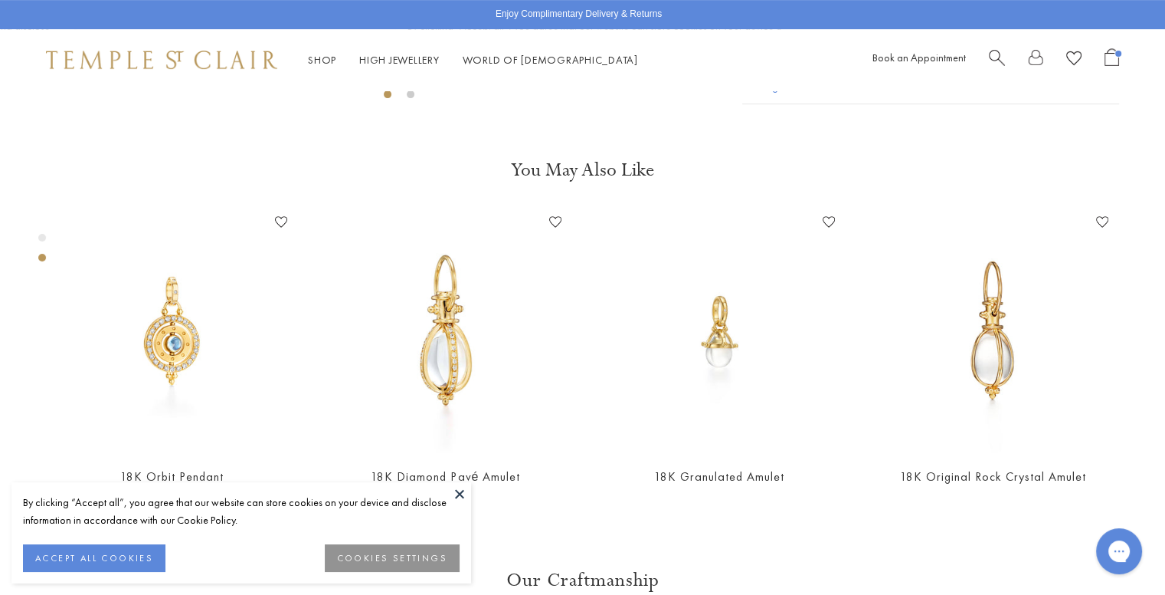
click at [461, 491] on button at bounding box center [459, 493] width 23 height 23
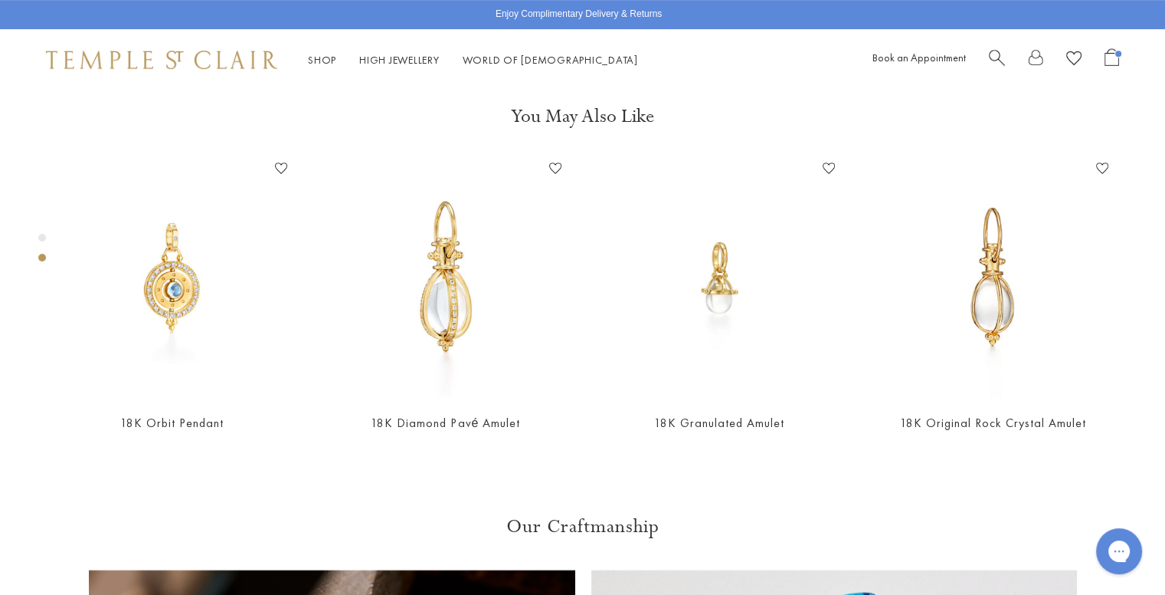
scroll to position [703, 0]
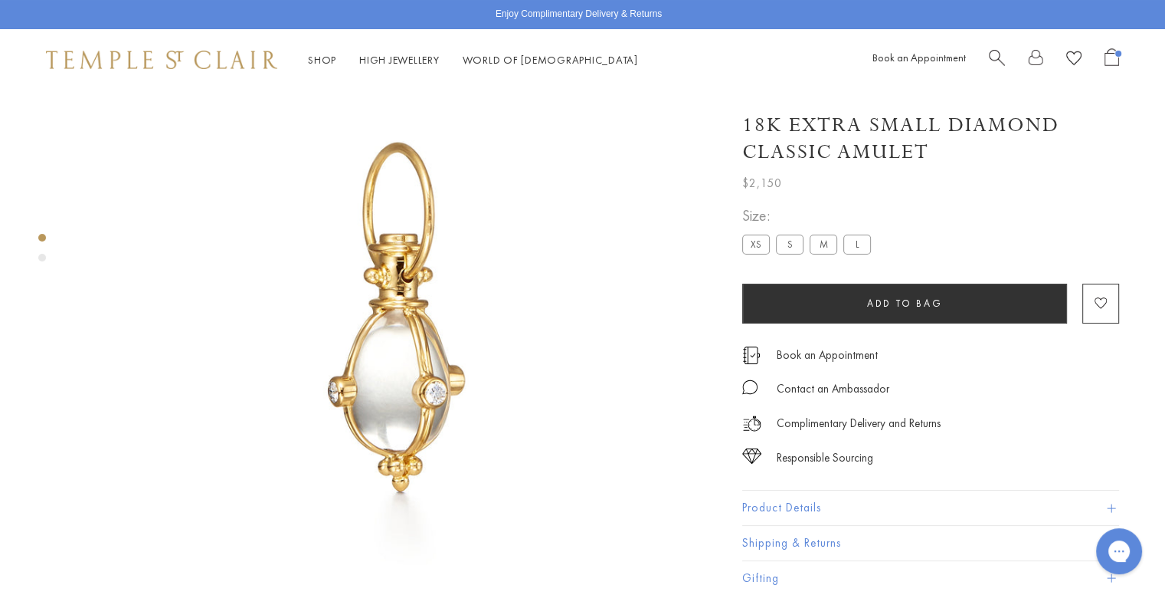
scroll to position [90, 0]
